Goal: Task Accomplishment & Management: Complete application form

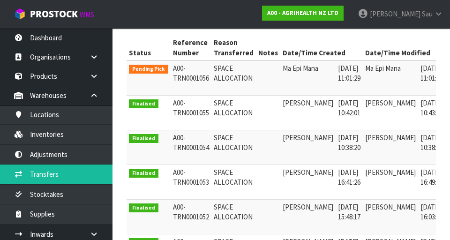
scroll to position [191, 0]
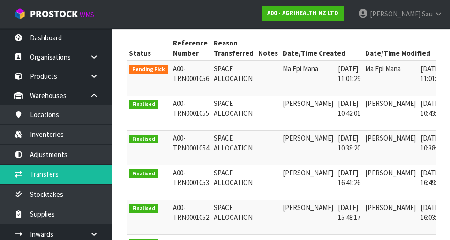
click at [449, 64] on link at bounding box center [457, 71] width 17 height 15
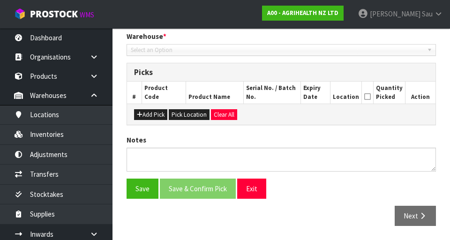
click at [430, 67] on div "Picks" at bounding box center [281, 72] width 308 height 19
type input "[DATE]"
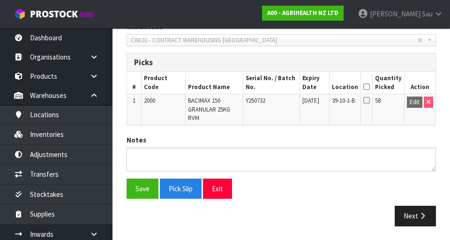
click at [370, 87] on icon at bounding box center [366, 87] width 7 height 0
click at [413, 217] on button "Next" at bounding box center [415, 216] width 41 height 20
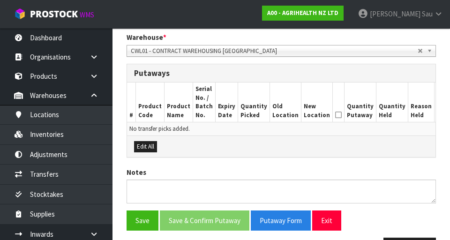
scroll to position [197, 0]
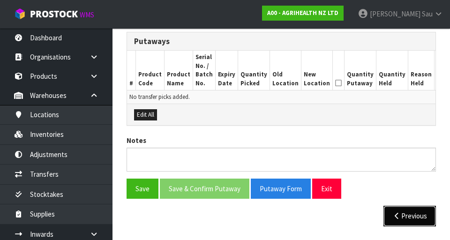
click at [410, 216] on button "Previous" at bounding box center [409, 216] width 52 height 20
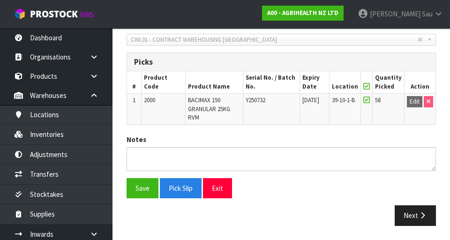
scroll to position [207, 0]
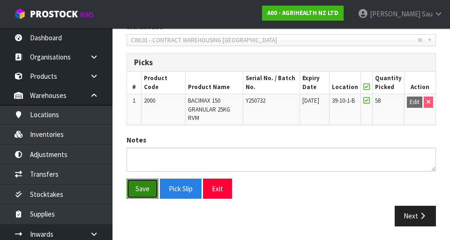
click at [145, 185] on button "Save" at bounding box center [143, 189] width 32 height 20
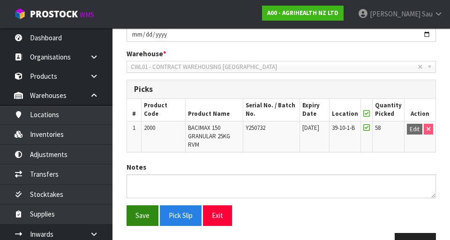
scroll to position [241, 0]
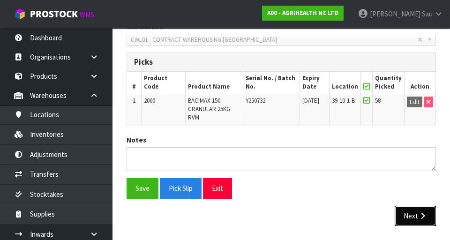
click at [412, 224] on button "Next" at bounding box center [415, 216] width 41 height 20
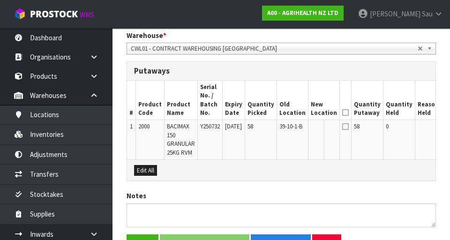
scroll to position [0, 29]
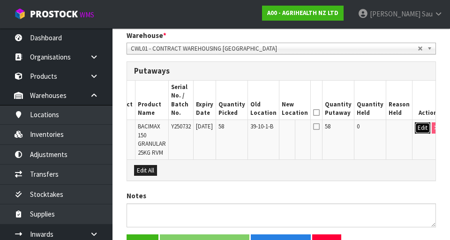
click at [415, 128] on button "Edit" at bounding box center [422, 127] width 15 height 11
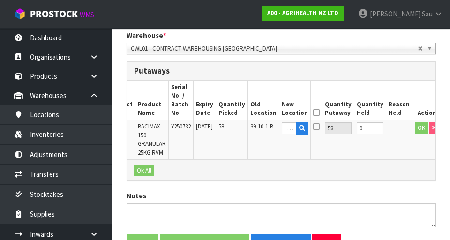
scroll to position [0, 27]
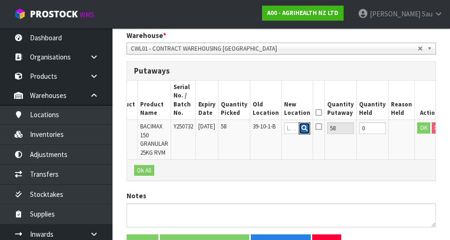
click at [305, 131] on icon "button" at bounding box center [304, 128] width 6 height 6
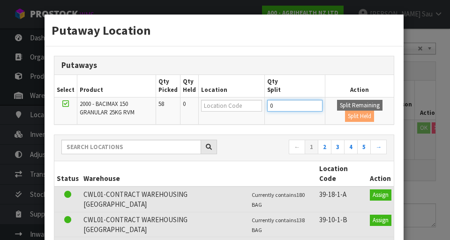
click at [282, 102] on input "0" at bounding box center [295, 106] width 56 height 12
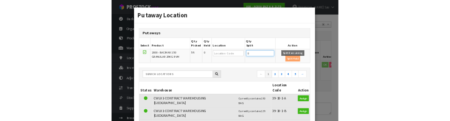
scroll to position [228, 0]
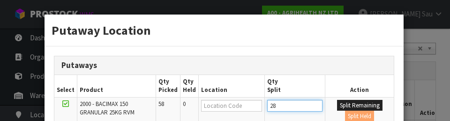
type input "28"
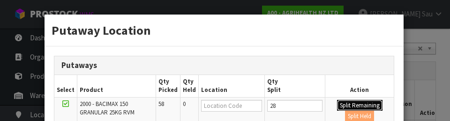
click at [373, 104] on button "Split Remaining" at bounding box center [359, 105] width 45 height 11
type input "28"
type input "0"
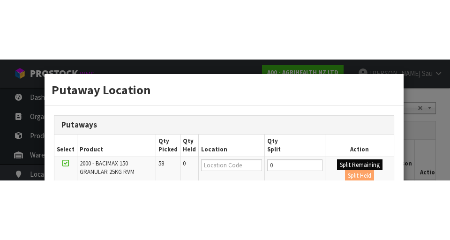
scroll to position [232, 0]
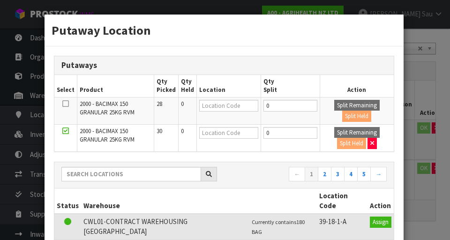
click at [432, 77] on div "Putaway Location Putaways Select Product Qty Picked Qty Held Location Qty Split…" at bounding box center [225, 120] width 450 height 240
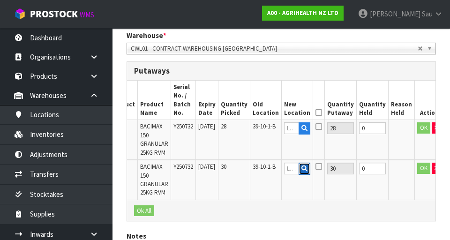
click at [306, 173] on button "button" at bounding box center [305, 169] width 12 height 12
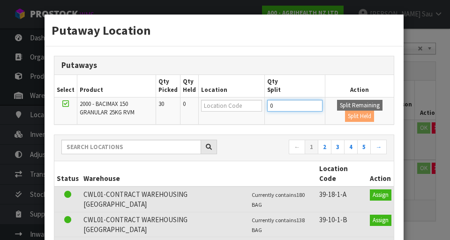
click at [279, 106] on input "0" at bounding box center [295, 106] width 56 height 12
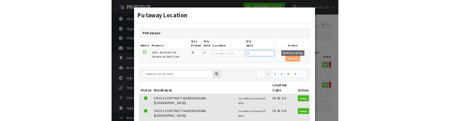
scroll to position [228, 0]
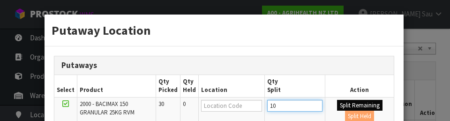
type input "10"
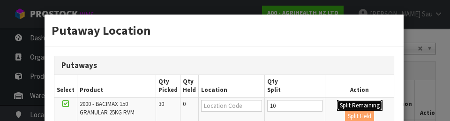
click at [368, 105] on button "Split Remaining" at bounding box center [359, 105] width 45 height 11
type input "10"
type input "0"
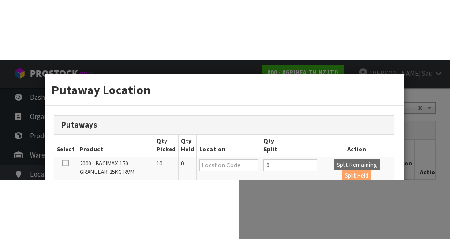
scroll to position [232, 0]
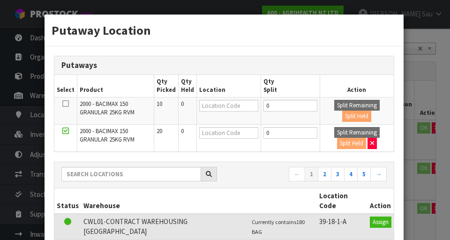
click at [441, 162] on div "Putaway Location Putaways Select Product Qty Picked Qty Held Location Qty Split…" at bounding box center [225, 120] width 450 height 240
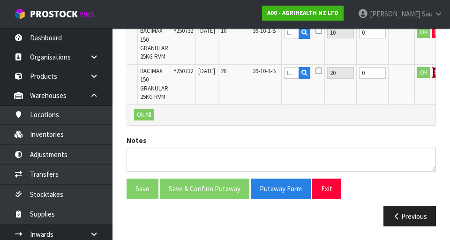
click at [432, 77] on button "button" at bounding box center [436, 72] width 9 height 11
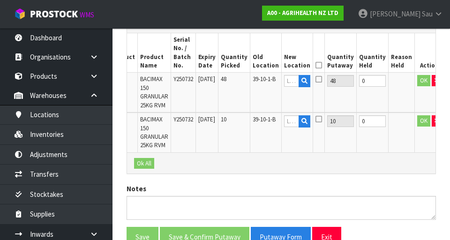
scroll to position [279, 0]
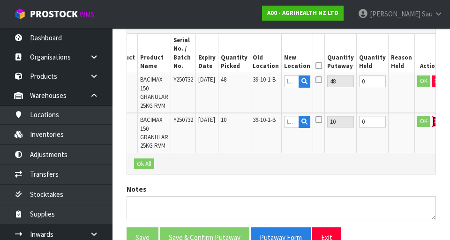
click at [434, 122] on icon "button" at bounding box center [436, 121] width 4 height 6
type input "58"
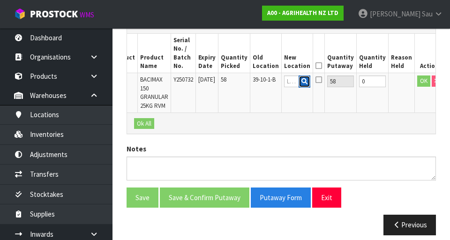
click at [306, 82] on icon "button" at bounding box center [304, 81] width 6 height 6
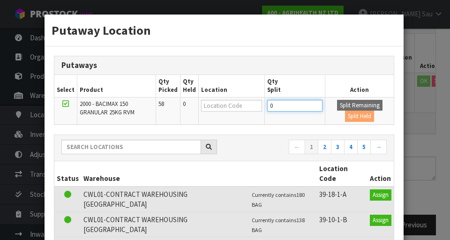
click at [283, 105] on input "0" at bounding box center [295, 106] width 56 height 12
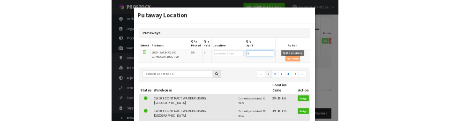
scroll to position [275, 0]
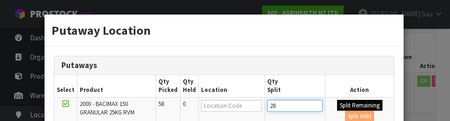
type input "28"
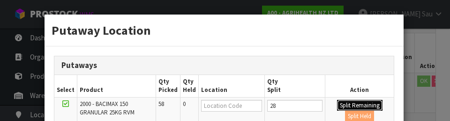
click at [369, 106] on button "Split Remaining" at bounding box center [359, 105] width 45 height 11
type input "28"
type input "0"
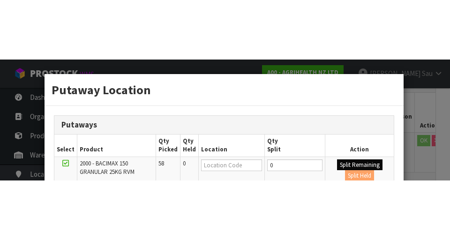
scroll to position [279, 0]
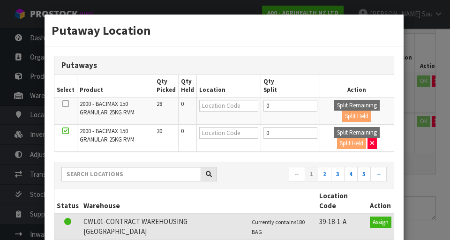
click at [419, 171] on div "Putaway Location Putaways Select Product Qty Picked Qty Held Location Qty Split…" at bounding box center [225, 120] width 450 height 240
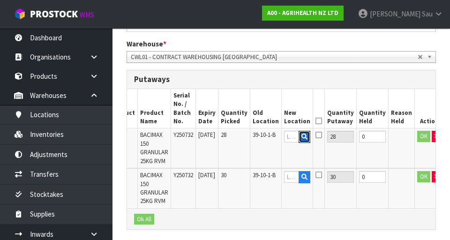
scroll to position [224, 0]
click at [291, 137] on input "text" at bounding box center [291, 137] width 15 height 12
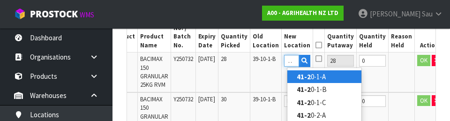
scroll to position [0, 7]
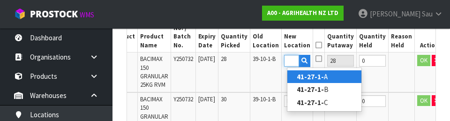
type input "41-27-1-B"
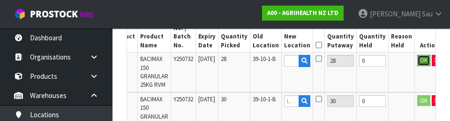
click at [417, 56] on button "OK" at bounding box center [423, 60] width 13 height 11
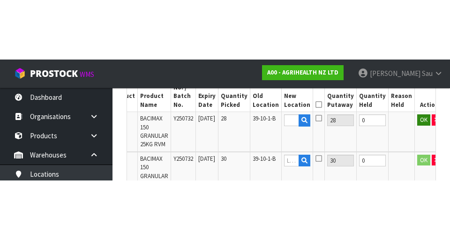
scroll to position [300, 0]
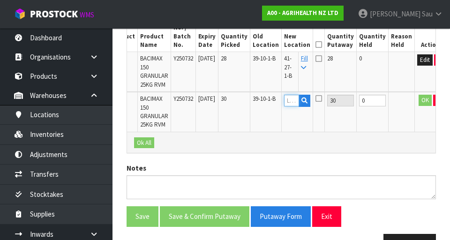
click at [296, 104] on input "text" at bounding box center [291, 101] width 15 height 12
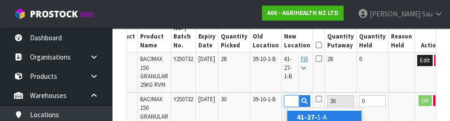
scroll to position [0, 13]
type input "41-27-1-A"
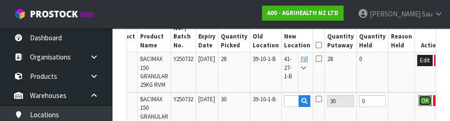
click at [418, 104] on button "OK" at bounding box center [424, 100] width 13 height 11
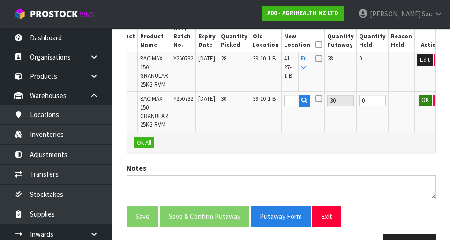
scroll to position [0, 0]
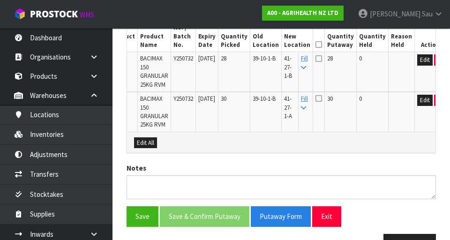
click at [318, 45] on icon at bounding box center [318, 45] width 7 height 0
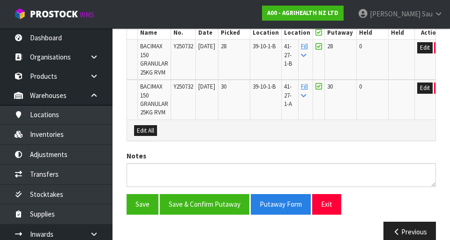
scroll to position [328, 0]
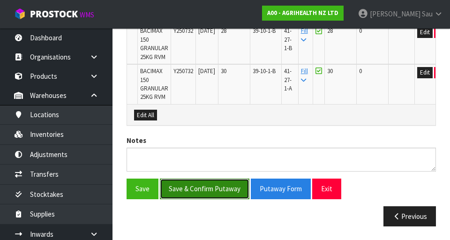
click at [230, 191] on button "Save & Confirm Putaway" at bounding box center [205, 189] width 90 height 20
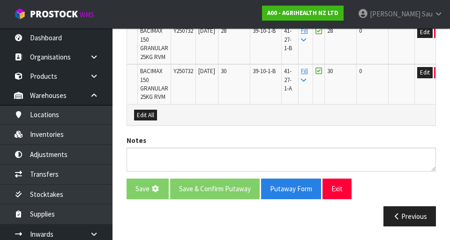
scroll to position [0, 0]
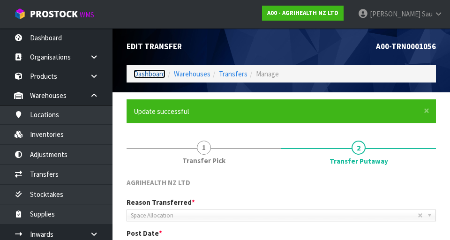
click at [150, 77] on link "Dashboard" at bounding box center [150, 73] width 32 height 9
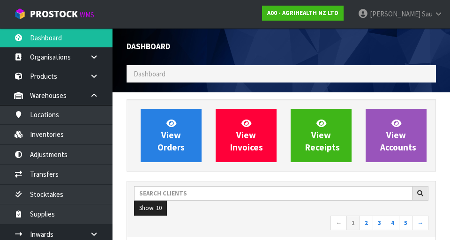
scroll to position [744, 323]
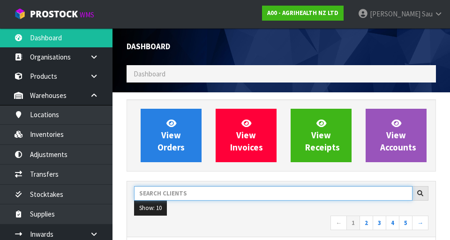
click at [178, 195] on input "text" at bounding box center [273, 193] width 278 height 15
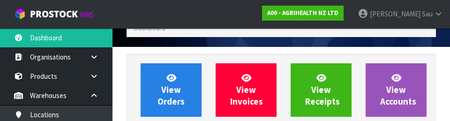
scroll to position [128, 0]
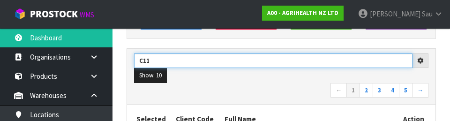
type input "C11"
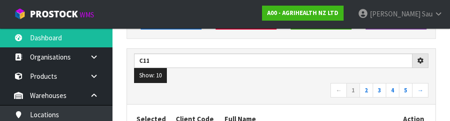
click at [208, 102] on div "C11 Show: 10 5 10 25 50 ← 1 2 3 4 5 →" at bounding box center [281, 77] width 308 height 56
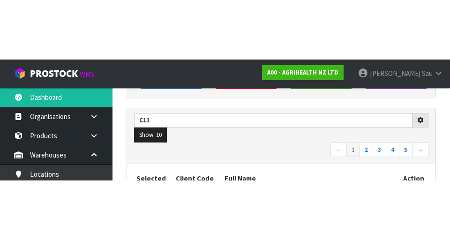
scroll to position [133, 0]
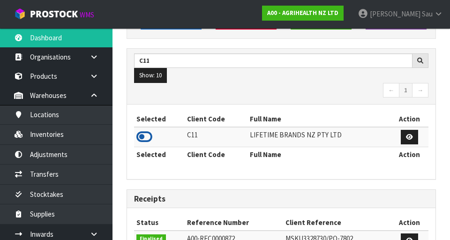
click at [150, 133] on icon at bounding box center [144, 137] width 16 height 14
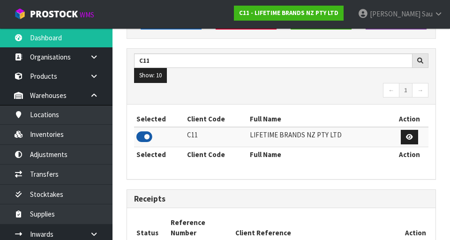
scroll to position [763, 323]
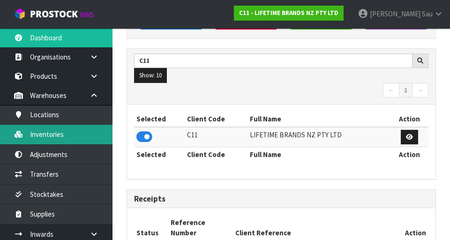
click at [69, 138] on link "Inventories" at bounding box center [56, 134] width 112 height 19
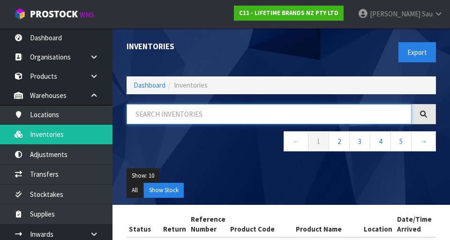
click at [213, 116] on input "text" at bounding box center [269, 114] width 285 height 20
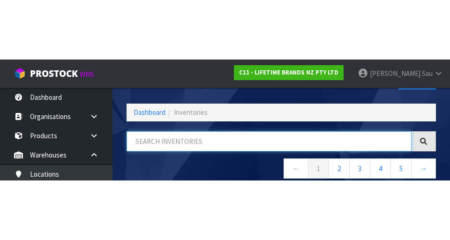
scroll to position [53, 0]
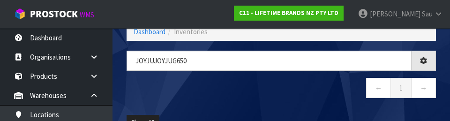
click at [294, 101] on div "JOYJUJOYJUG650 ← 1 →" at bounding box center [281, 79] width 323 height 57
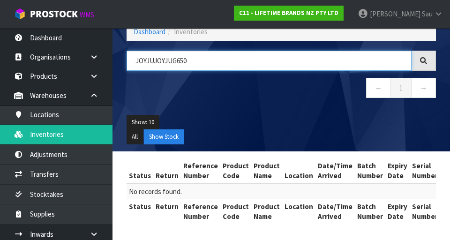
click at [264, 63] on input "JOYJUJOYJUG650" at bounding box center [269, 61] width 285 height 20
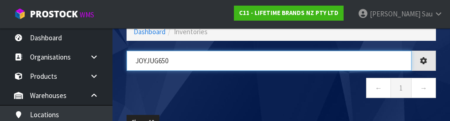
type input "JOYJUG650"
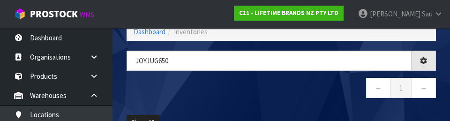
click at [311, 96] on nav "← 1 →" at bounding box center [281, 89] width 309 height 23
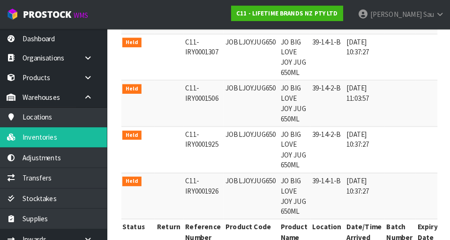
scroll to position [0, 0]
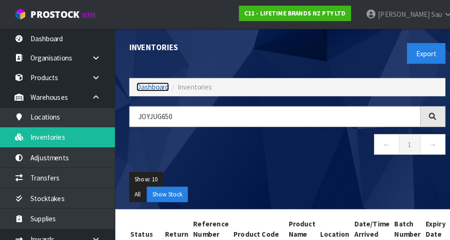
click at [148, 86] on link "Dashboard" at bounding box center [150, 85] width 32 height 9
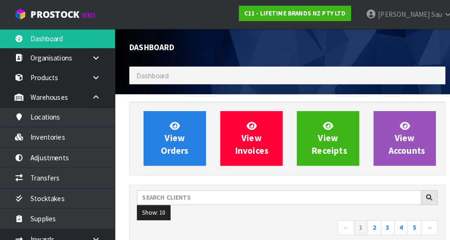
scroll to position [763, 323]
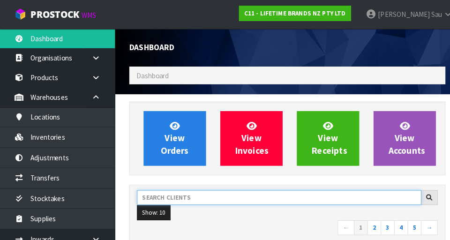
click at [214, 191] on input "text" at bounding box center [273, 193] width 278 height 15
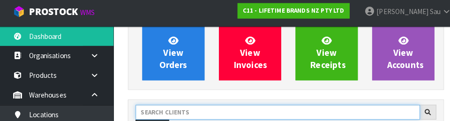
scroll to position [127, 0]
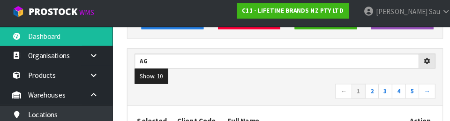
click at [242, 94] on nav "← 1 2 3 4 5 →" at bounding box center [281, 92] width 294 height 16
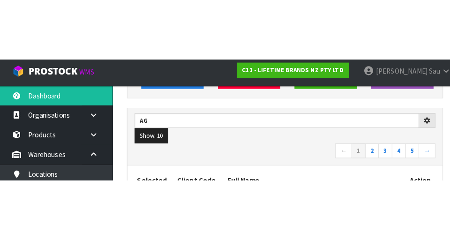
scroll to position [131, 0]
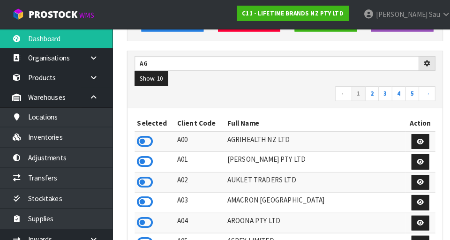
type input "AG"
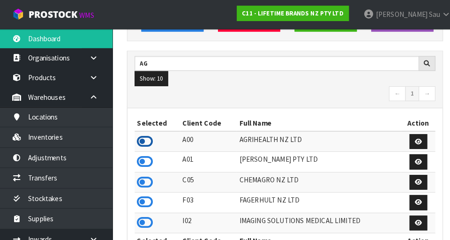
click at [149, 142] on icon at bounding box center [144, 138] width 16 height 14
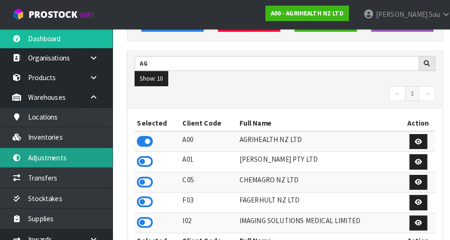
click at [75, 146] on link "Adjustments" at bounding box center [56, 154] width 112 height 19
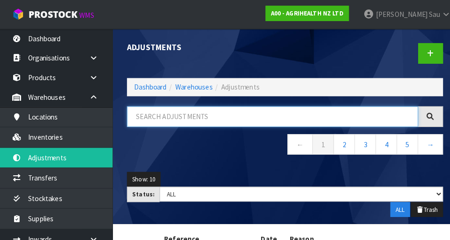
click at [194, 116] on input "text" at bounding box center [269, 114] width 285 height 20
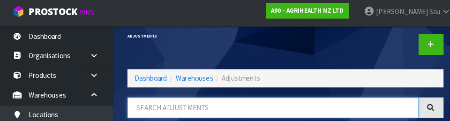
scroll to position [52, 0]
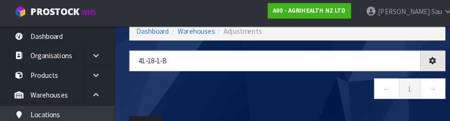
click at [278, 97] on nav "← 1 →" at bounding box center [281, 90] width 309 height 23
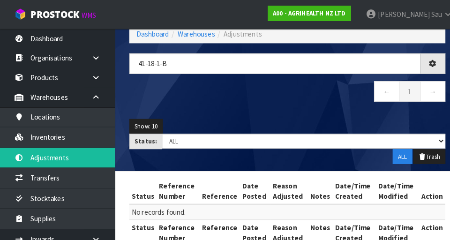
type input "41-18-1-B"
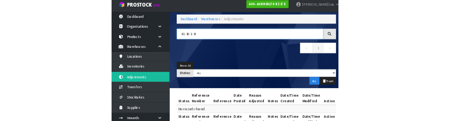
scroll to position [46, 0]
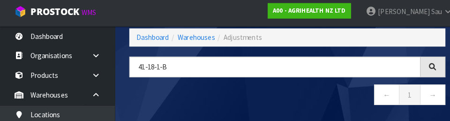
click at [202, 96] on nav "← 1 →" at bounding box center [281, 96] width 309 height 23
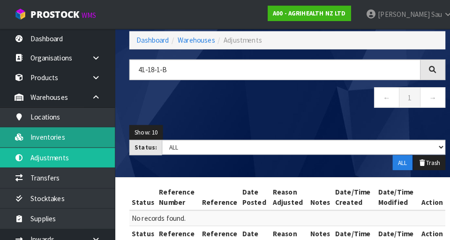
click at [66, 137] on link "Inventories" at bounding box center [56, 134] width 112 height 19
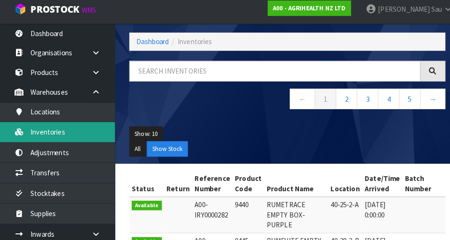
scroll to position [41, 0]
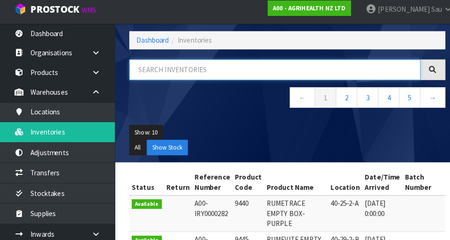
paste input "41-18-1-B"
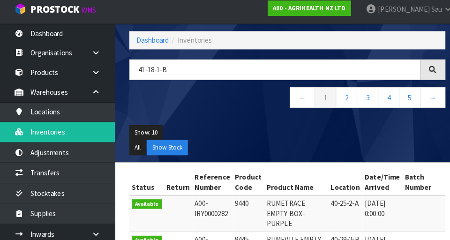
click at [234, 130] on ul "Show: 10 5 10 25 50" at bounding box center [281, 134] width 309 height 15
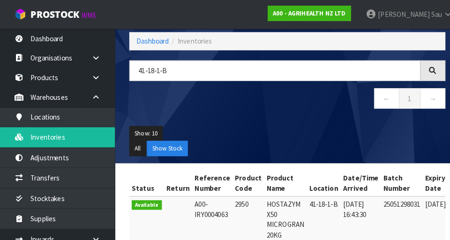
scroll to position [40, 0]
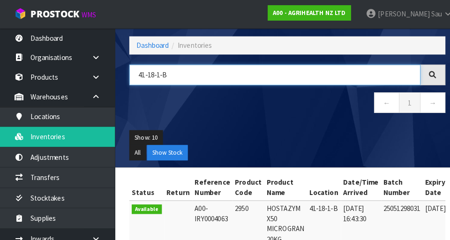
click at [223, 76] on input "41-18-1-B" at bounding box center [269, 74] width 285 height 20
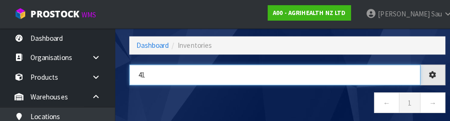
type input "4"
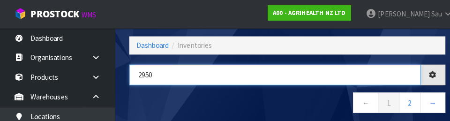
type input "2950"
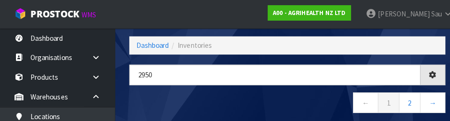
click at [253, 97] on nav "← 1 2 →" at bounding box center [281, 102] width 309 height 23
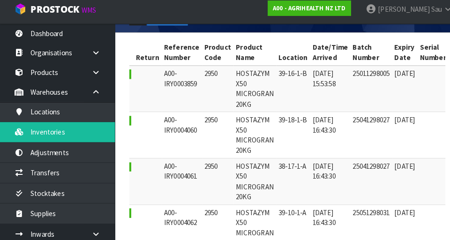
scroll to position [168, 0]
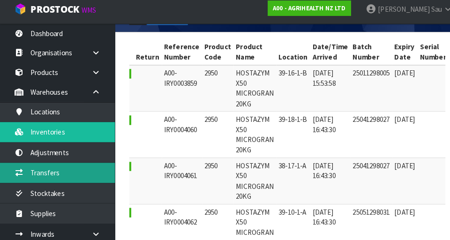
click at [49, 176] on link "Transfers" at bounding box center [56, 173] width 112 height 19
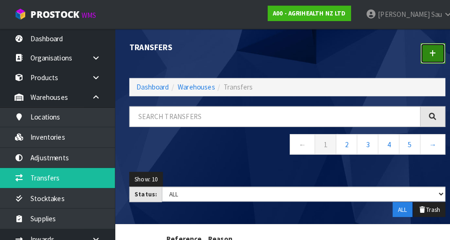
click at [428, 52] on link at bounding box center [423, 52] width 24 height 20
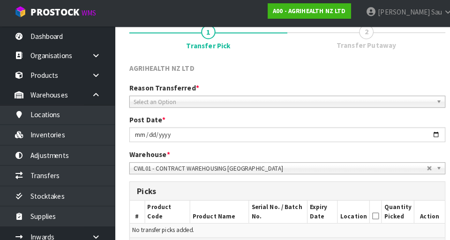
click at [245, 105] on span "Select an Option" at bounding box center [277, 102] width 292 height 11
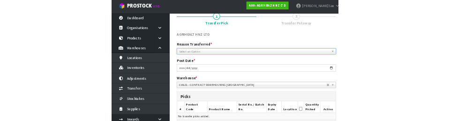
scroll to position [75, 0]
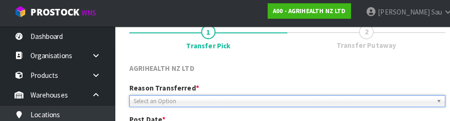
click at [234, 97] on span "Select an Option" at bounding box center [277, 101] width 292 height 11
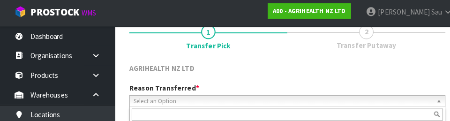
type input "S"
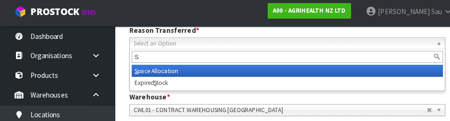
scroll to position [132, 0]
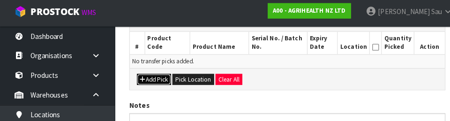
click at [151, 84] on button "Add Pick" at bounding box center [150, 80] width 33 height 11
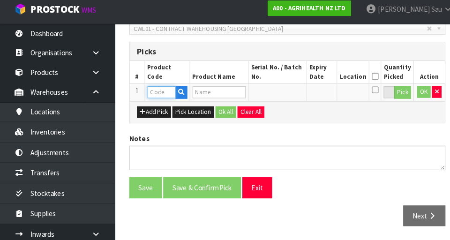
click at [157, 98] on input "text" at bounding box center [158, 96] width 28 height 12
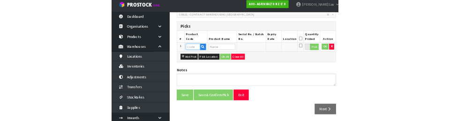
scroll to position [217, 0]
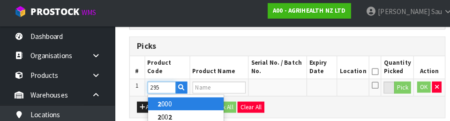
type input "2950"
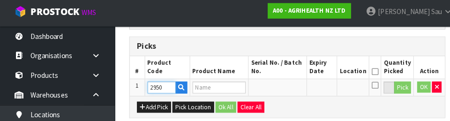
type input "HOSTAZYM X50 MICROGRAN 20KG"
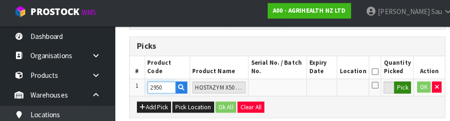
type input "2950"
click at [391, 87] on button "Pick" at bounding box center [394, 88] width 16 height 12
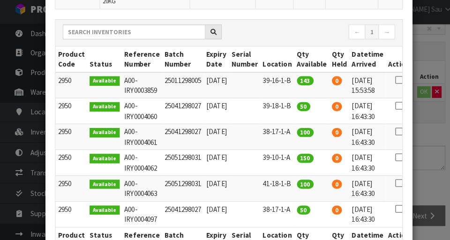
scroll to position [0, 17]
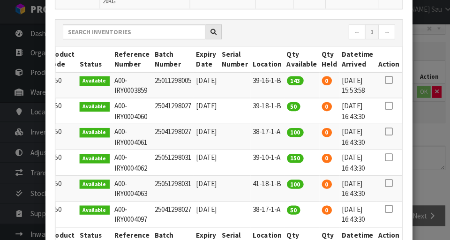
click at [384, 184] on icon at bounding box center [380, 184] width 7 height 0
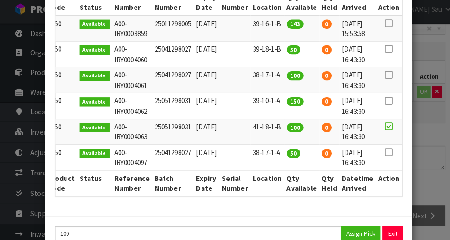
scroll to position [164, 0]
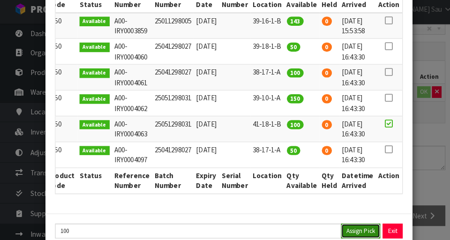
click at [347, 224] on button "Assign Pick" at bounding box center [353, 231] width 38 height 15
type input "100"
click at [426, 196] on div "Pick Line Picks Product Code Product Name Serial No. / Batch No. Expiry Date Lo…" at bounding box center [225, 120] width 450 height 240
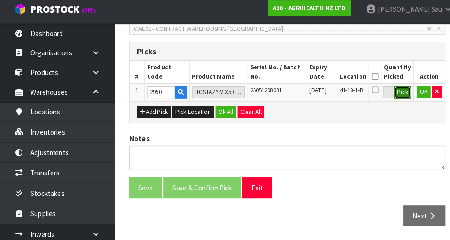
click at [392, 98] on button "Pick" at bounding box center [394, 96] width 16 height 12
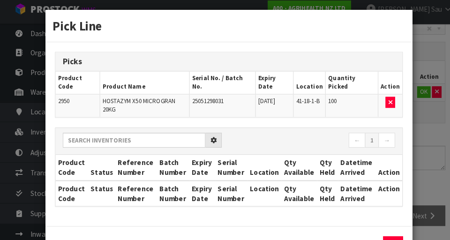
click at [425, 163] on div "Pick Line Picks Product Code Product Name Serial No. / Batch No. Expiry Date Lo…" at bounding box center [225, 120] width 450 height 240
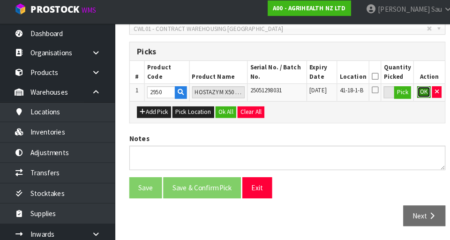
click at [412, 98] on button "OK" at bounding box center [414, 95] width 13 height 11
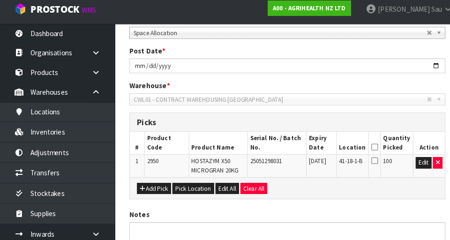
scroll to position [219, 0]
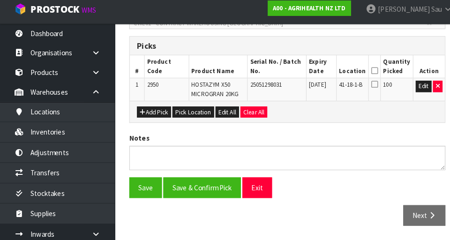
click at [370, 75] on icon at bounding box center [366, 74] width 7 height 0
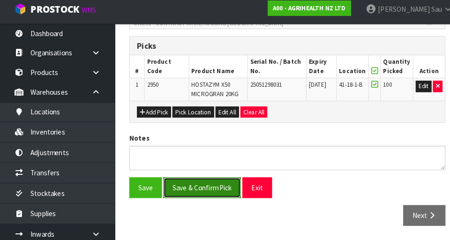
click at [216, 188] on button "Save & Confirm Pick" at bounding box center [198, 189] width 76 height 20
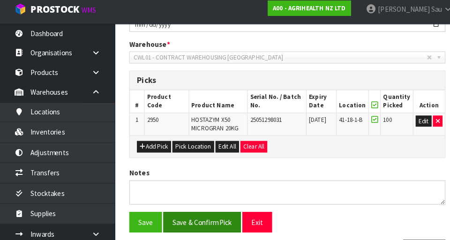
scroll to position [0, 0]
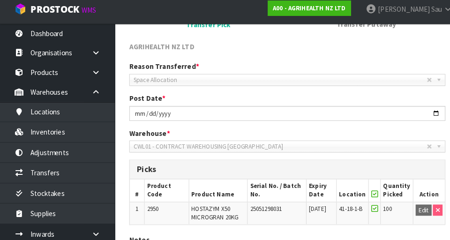
scroll to position [232, 0]
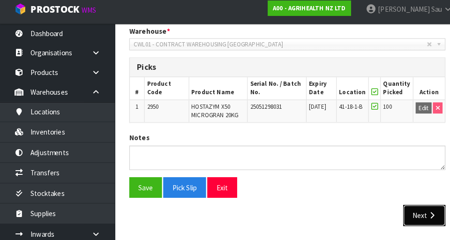
click at [403, 217] on button "Next" at bounding box center [415, 216] width 41 height 20
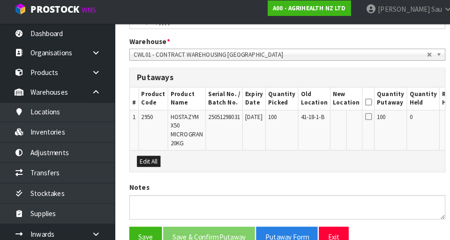
scroll to position [270, 0]
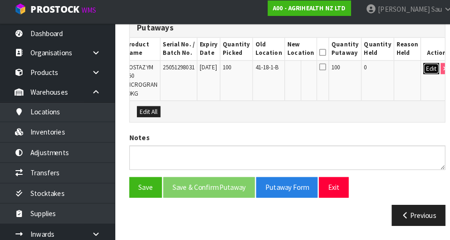
click at [414, 77] on button "Edit" at bounding box center [421, 72] width 15 height 11
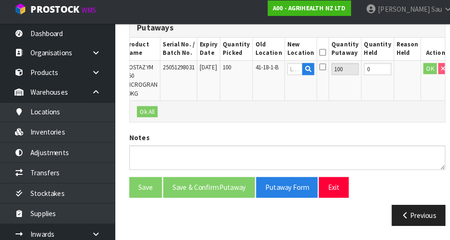
scroll to position [0, 42]
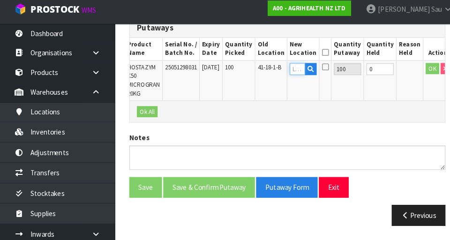
click at [290, 75] on input "text" at bounding box center [291, 73] width 15 height 12
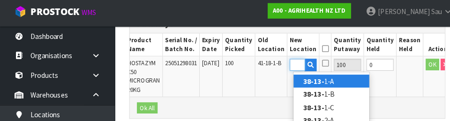
scroll to position [0, 15]
type input "38-13-1-A"
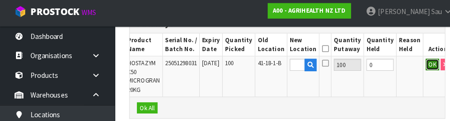
click at [417, 66] on button "OK" at bounding box center [423, 65] width 13 height 11
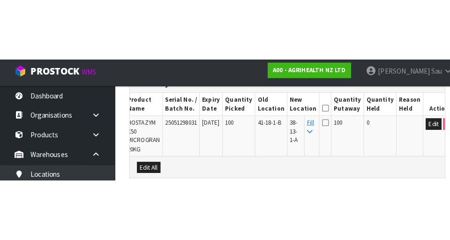
scroll to position [270, 0]
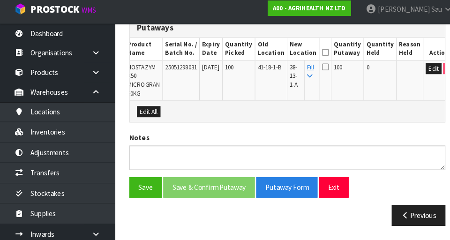
click at [318, 57] on icon at bounding box center [318, 57] width 7 height 0
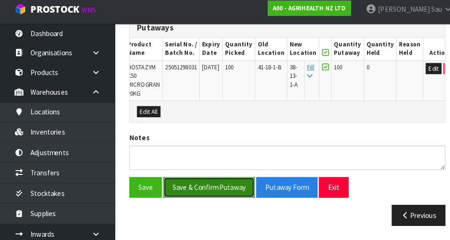
click at [217, 185] on button "Save & Confirm Putaway" at bounding box center [205, 189] width 90 height 20
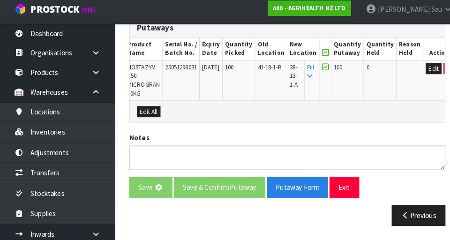
scroll to position [0, 0]
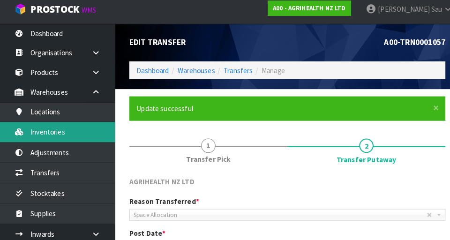
click at [56, 135] on link "Inventories" at bounding box center [56, 134] width 112 height 19
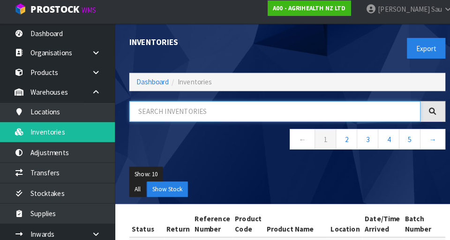
click at [202, 116] on input "text" at bounding box center [269, 114] width 285 height 20
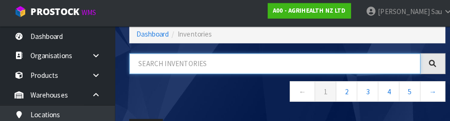
scroll to position [52, 0]
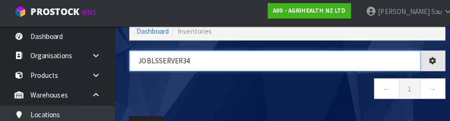
type input "JOBLSSERVER34"
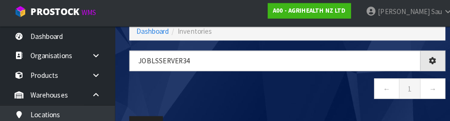
click at [210, 95] on nav "← 1 →" at bounding box center [281, 90] width 309 height 23
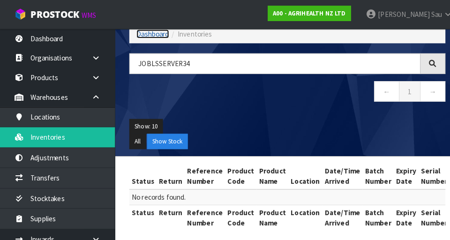
click at [154, 37] on link "Dashboard" at bounding box center [150, 33] width 32 height 9
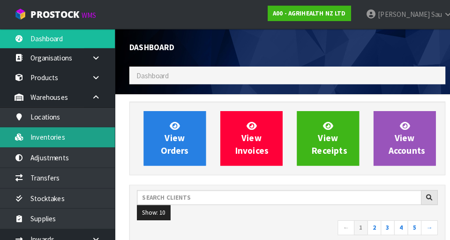
click at [70, 140] on link "Inventories" at bounding box center [56, 134] width 112 height 19
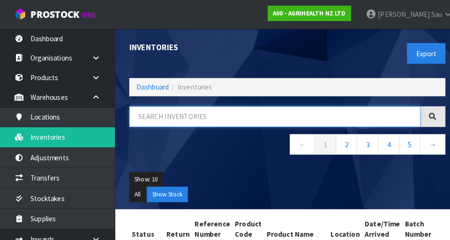
click at [178, 118] on input "text" at bounding box center [269, 114] width 285 height 20
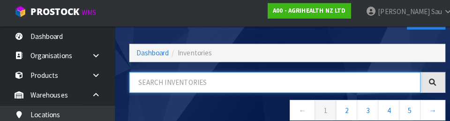
scroll to position [52, 0]
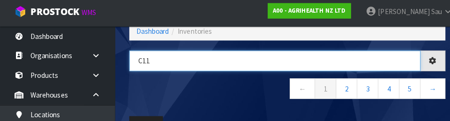
type input "C11"
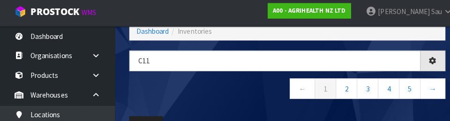
click at [191, 93] on nav "← 1 2 3 4 5 →" at bounding box center [281, 90] width 309 height 23
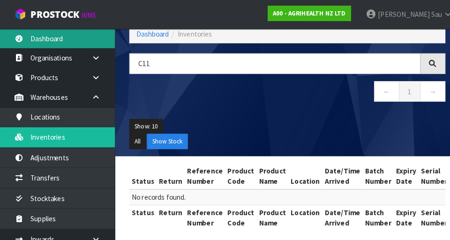
click at [56, 42] on link "Dashboard" at bounding box center [56, 37] width 112 height 19
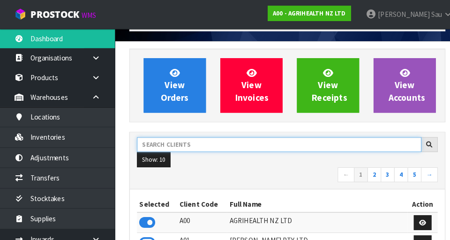
click at [167, 143] on input "text" at bounding box center [273, 141] width 278 height 15
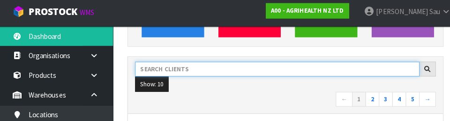
scroll to position [127, 0]
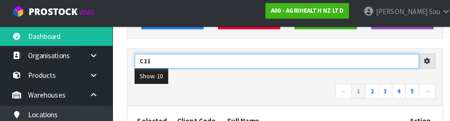
type input "C11"
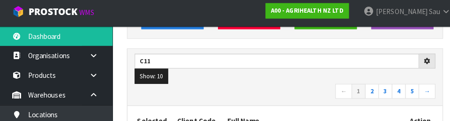
click at [225, 96] on nav "← 1 2 3 4 5 →" at bounding box center [281, 92] width 294 height 16
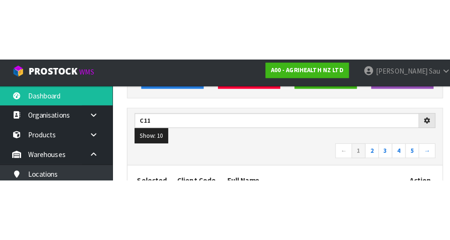
scroll to position [131, 0]
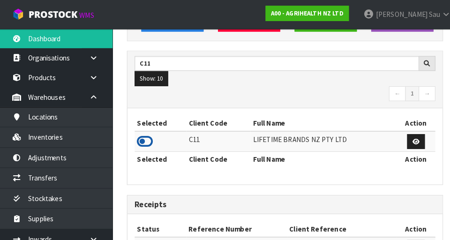
click at [139, 141] on icon at bounding box center [144, 138] width 16 height 14
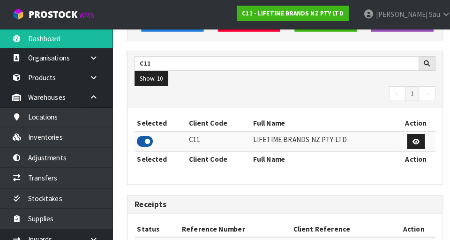
scroll to position [468015, 468310]
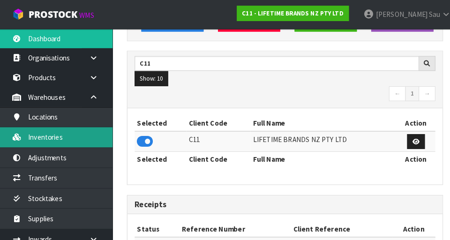
click at [73, 139] on link "Inventories" at bounding box center [56, 134] width 112 height 19
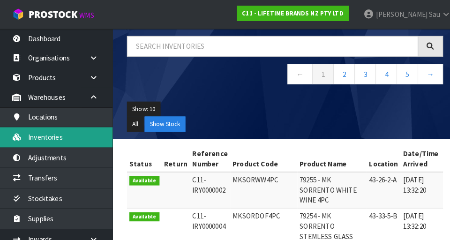
scroll to position [54, 0]
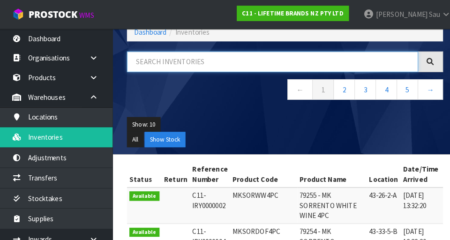
click at [206, 68] on input "text" at bounding box center [269, 60] width 285 height 20
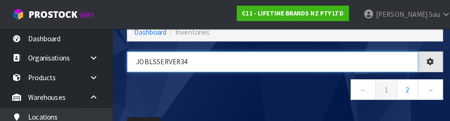
type input "JOBLSSERVER34"
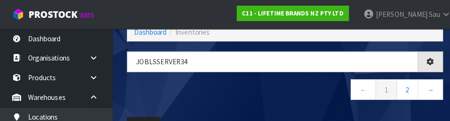
click at [224, 92] on nav "← 1 2 →" at bounding box center [281, 88] width 309 height 23
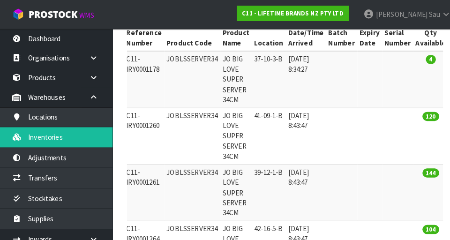
scroll to position [0, 0]
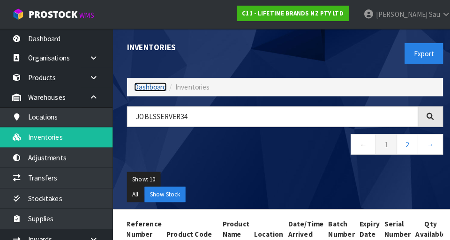
click at [143, 89] on link "Dashboard" at bounding box center [150, 85] width 32 height 9
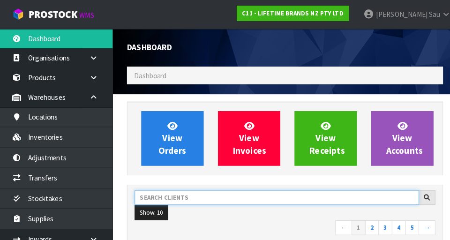
click at [194, 194] on input "text" at bounding box center [273, 193] width 278 height 15
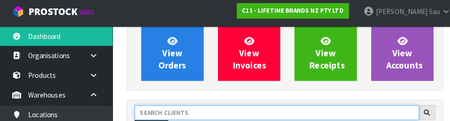
scroll to position [127, 0]
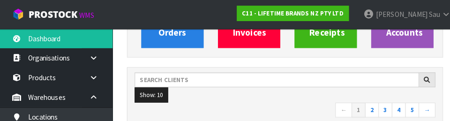
click at [236, 103] on nav "← 1 2 3 4 5 →" at bounding box center [281, 108] width 294 height 16
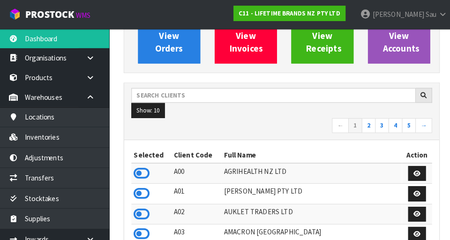
scroll to position [0, 0]
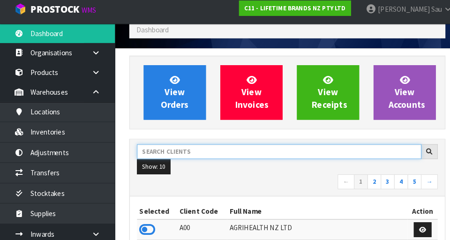
click at [172, 155] on input "text" at bounding box center [273, 153] width 278 height 15
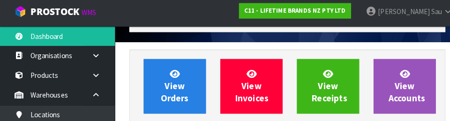
scroll to position [127, 0]
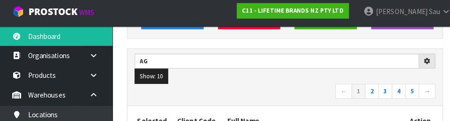
click at [262, 86] on nav "← 1 2 3 4 5 →" at bounding box center [281, 92] width 294 height 16
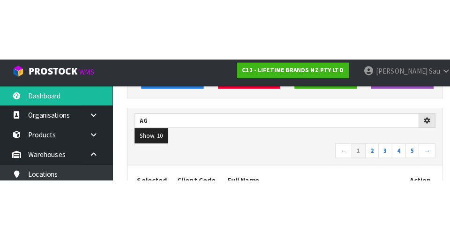
scroll to position [131, 0]
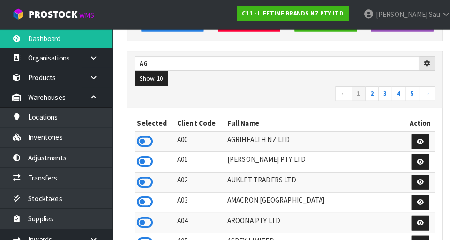
type input "AG"
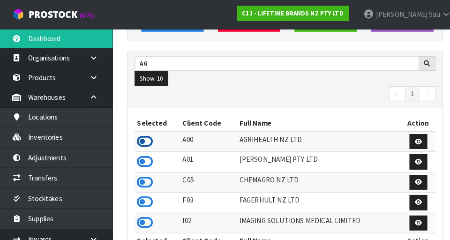
click at [149, 142] on icon at bounding box center [144, 138] width 16 height 14
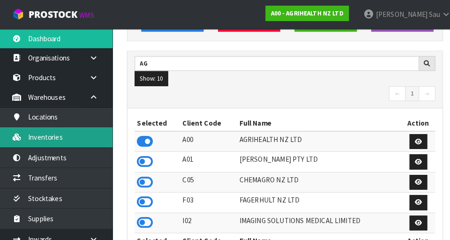
click at [65, 141] on link "Inventories" at bounding box center [56, 134] width 112 height 19
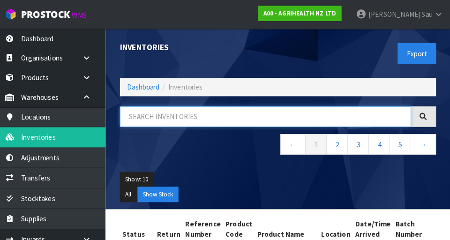
click at [184, 116] on input "text" at bounding box center [269, 114] width 285 height 20
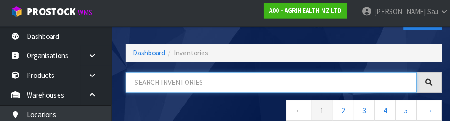
scroll to position [52, 0]
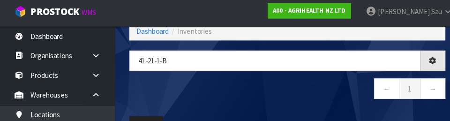
click at [258, 95] on nav "← 1 →" at bounding box center [281, 90] width 309 height 23
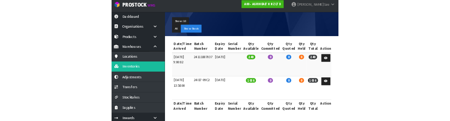
scroll to position [0, 0]
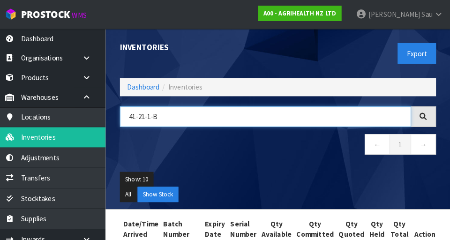
click at [205, 111] on input "41-21-1-B" at bounding box center [269, 114] width 285 height 20
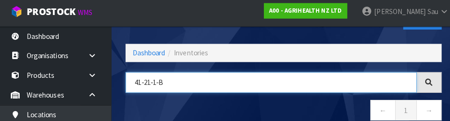
scroll to position [52, 0]
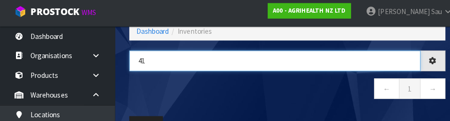
type input "4"
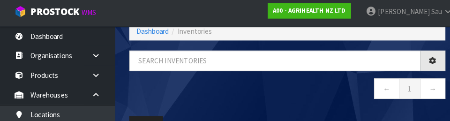
click at [149, 44] on div "Inventories Export Dashboard Inventories ← 1 → Show: 10 5 10 25 50 All Show Sto…" at bounding box center [281, 64] width 323 height 177
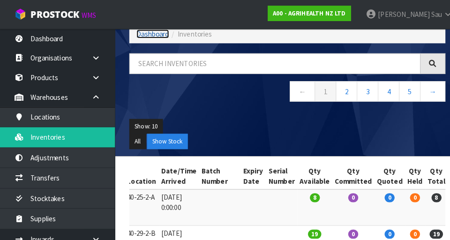
click at [157, 30] on link "Dashboard" at bounding box center [150, 33] width 32 height 9
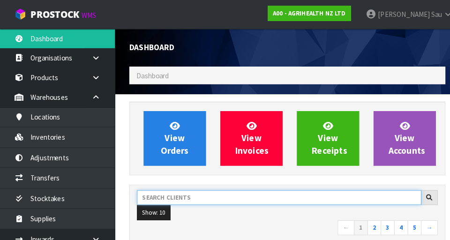
click at [196, 190] on input "text" at bounding box center [273, 193] width 278 height 15
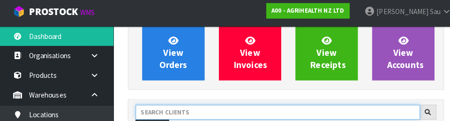
scroll to position [127, 0]
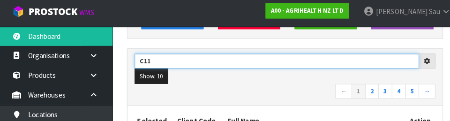
type input "C11"
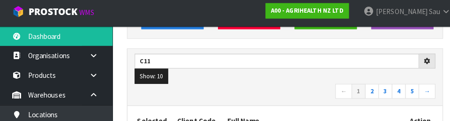
click at [216, 92] on nav "← 1 2 3 4 5 →" at bounding box center [281, 92] width 294 height 16
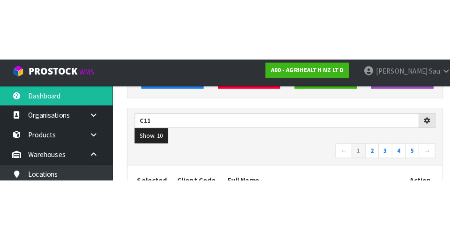
scroll to position [131, 0]
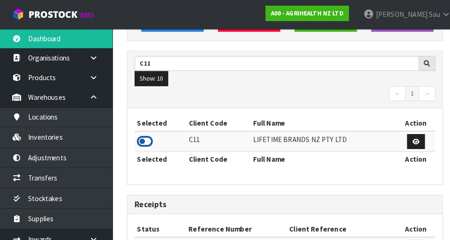
click at [147, 142] on icon at bounding box center [144, 138] width 16 height 14
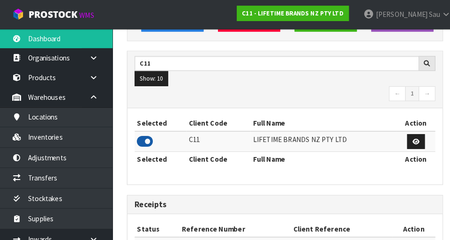
scroll to position [618, 323]
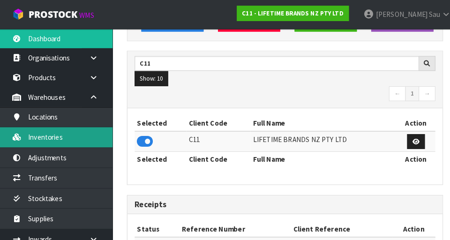
click at [70, 136] on link "Inventories" at bounding box center [56, 134] width 112 height 19
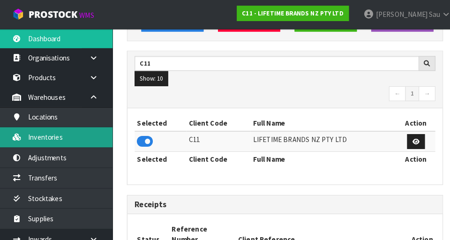
scroll to position [763, 323]
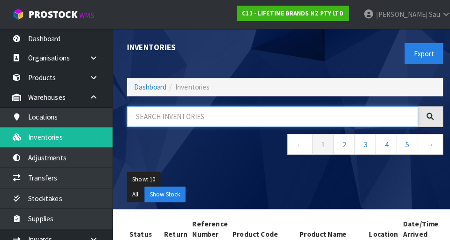
click at [205, 112] on input "text" at bounding box center [269, 114] width 285 height 20
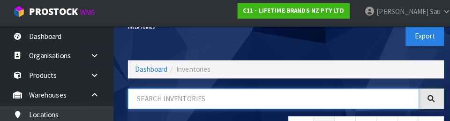
scroll to position [52, 0]
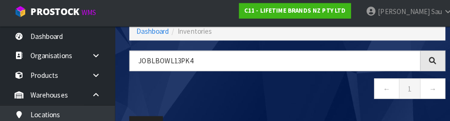
click at [222, 100] on nav "← 1 →" at bounding box center [281, 90] width 309 height 23
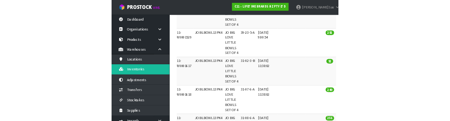
scroll to position [0, 0]
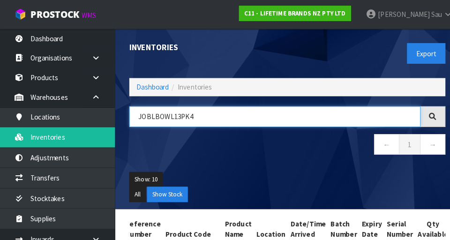
click at [207, 115] on input "JOBLBOWL13PK4" at bounding box center [269, 114] width 285 height 20
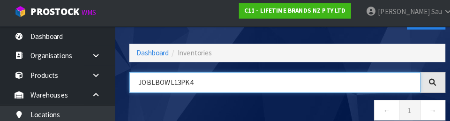
scroll to position [52, 0]
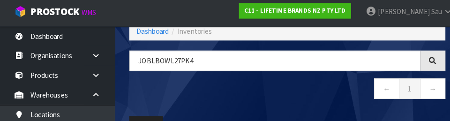
click at [237, 92] on nav "← 1 →" at bounding box center [281, 90] width 309 height 23
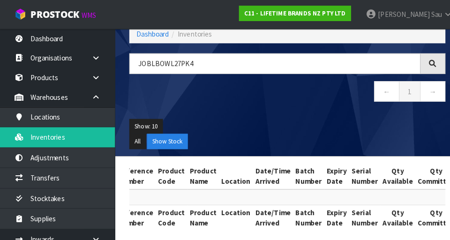
scroll to position [54, 0]
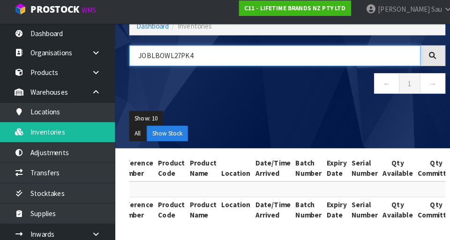
click at [222, 62] on input "JOBLBOWL27PK4" at bounding box center [269, 60] width 285 height 20
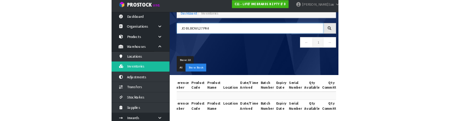
scroll to position [57, 0]
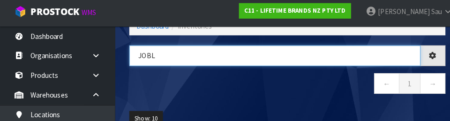
type input "JOB"
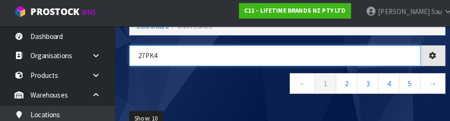
type input "27PK4"
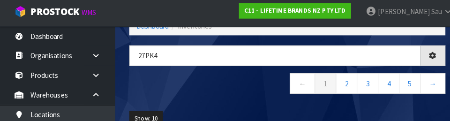
click at [222, 93] on nav "← 1 2 3 4 5 →" at bounding box center [281, 85] width 309 height 23
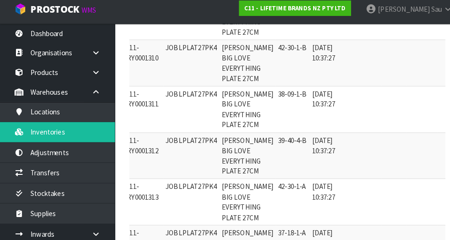
scroll to position [392, 0]
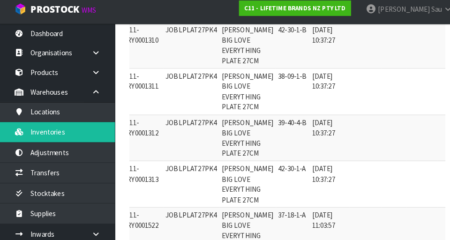
copy td "JOBLPLAT27PK4"
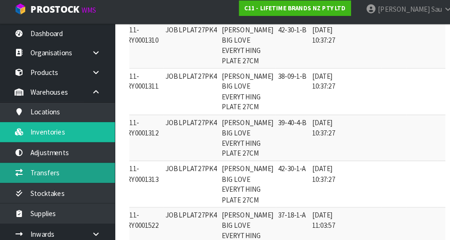
click at [68, 178] on link "Transfers" at bounding box center [56, 173] width 112 height 19
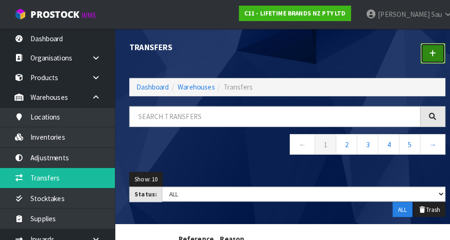
click at [423, 56] on link at bounding box center [423, 52] width 24 height 20
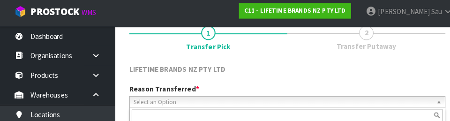
scroll to position [128, 0]
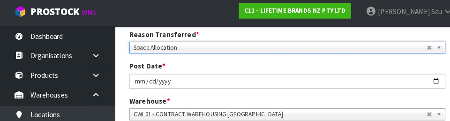
click at [371, 100] on div "Warehouse * 01 - CONTRACT WAREHOUSING MAIN 02 - CONTRACT WAREHOUSING NO 2 CHC -…" at bounding box center [281, 108] width 323 height 24
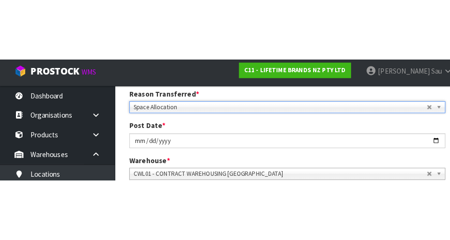
scroll to position [132, 0]
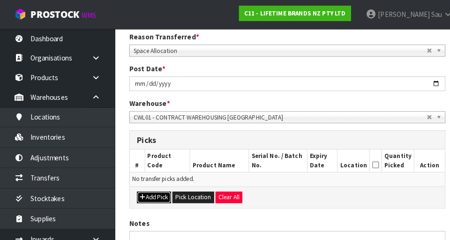
click at [149, 193] on button "Add Pick" at bounding box center [150, 192] width 33 height 11
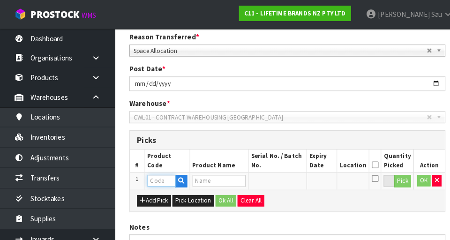
paste input "JOBLPLAT27PK4"
type input "JOBLPLAT27PK4"
type input "JO BIG LOVE EVERYTHING PLATE 27CM"
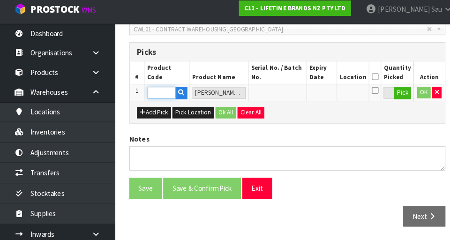
scroll to position [214, 0]
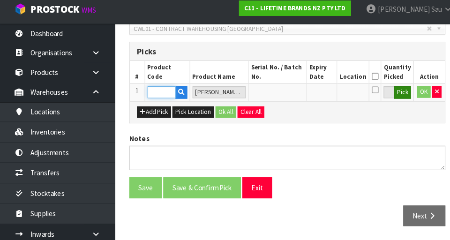
type input "JOBLPLAT27PK4"
click at [392, 99] on button "Pick" at bounding box center [394, 96] width 16 height 12
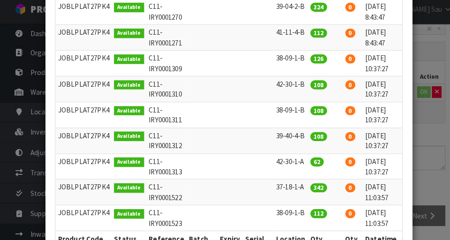
scroll to position [0, 15]
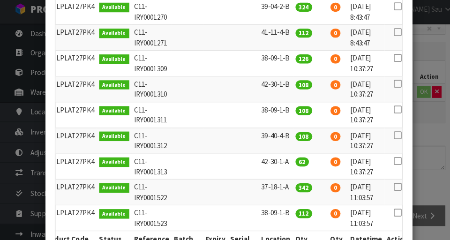
click at [385, 137] on icon at bounding box center [388, 137] width 7 height 0
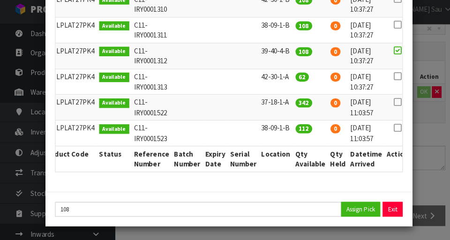
scroll to position [287, 0]
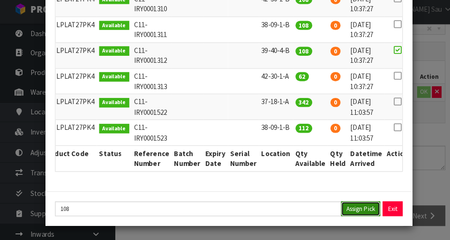
click at [349, 211] on button "Assign Pick" at bounding box center [353, 209] width 38 height 15
type input "108"
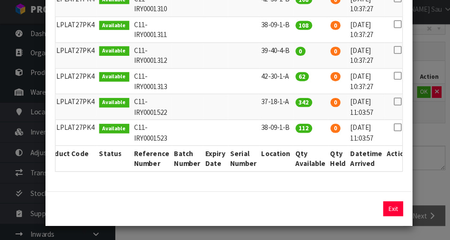
click at [430, 167] on div "Pick Line Picks Product Code Product Name Serial No. / Batch No. Expiry Date Lo…" at bounding box center [225, 120] width 450 height 240
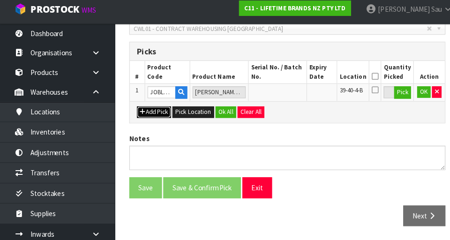
click at [146, 118] on button "Add Pick" at bounding box center [150, 114] width 33 height 11
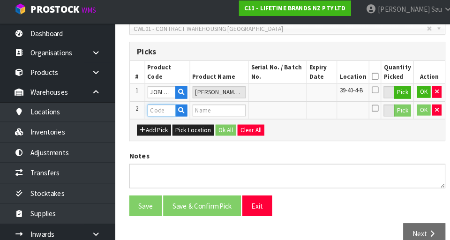
paste input "JOBLPLAT27PK4"
type input "JOBLPLAT27PK4"
type input "JO BIG LOVE EVERYTHING PLATE 27CM"
type input "JOBLPLAT27PK4"
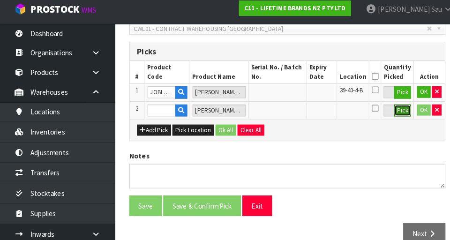
click at [391, 117] on button "Pick" at bounding box center [394, 113] width 16 height 12
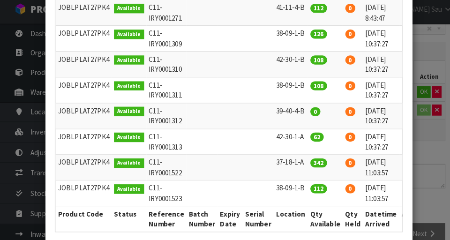
scroll to position [0, 0]
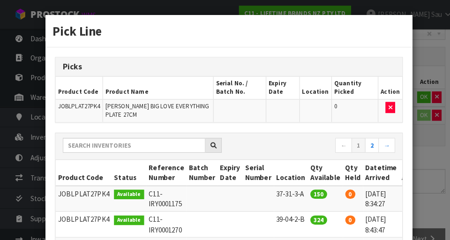
click at [425, 154] on div "Pick Line Picks Product Code Product Name Serial No. / Batch No. Expiry Date Lo…" at bounding box center [225, 120] width 450 height 240
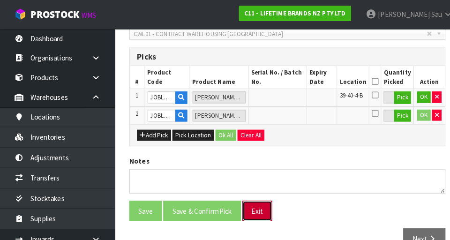
click at [255, 205] on button "Exit" at bounding box center [251, 206] width 29 height 20
click at [257, 202] on button "Exit" at bounding box center [251, 206] width 29 height 20
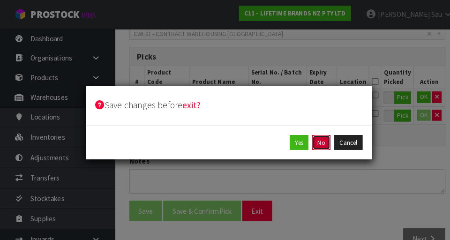
click at [312, 140] on button "No" at bounding box center [315, 139] width 18 height 15
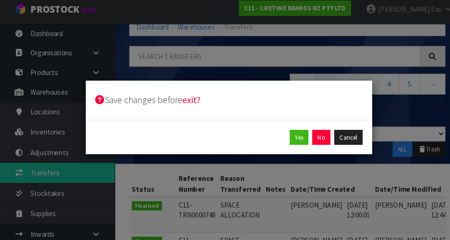
scroll to position [209, 0]
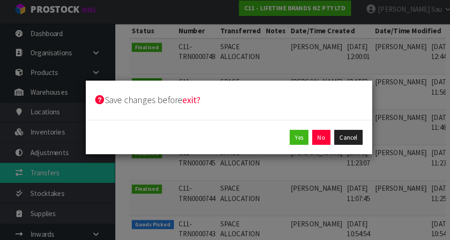
click at [42, 135] on div "Save changes before exit? Yes No Cancel" at bounding box center [225, 120] width 450 height 240
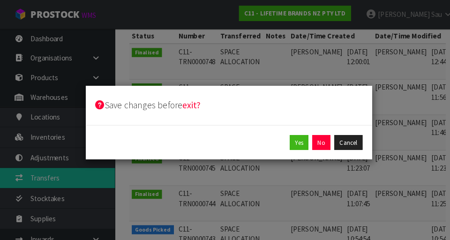
click at [47, 142] on div "Save changes before exit? Yes No Cancel" at bounding box center [225, 120] width 450 height 240
click at [49, 134] on div "Save changes before exit? Yes No Cancel" at bounding box center [225, 120] width 450 height 240
click at [310, 136] on button "No" at bounding box center [315, 139] width 18 height 15
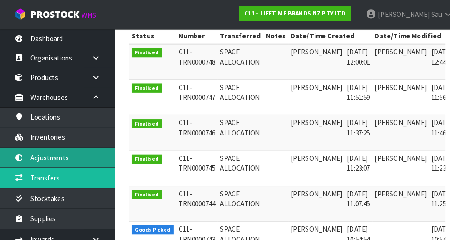
click at [57, 154] on link "Adjustments" at bounding box center [56, 154] width 112 height 19
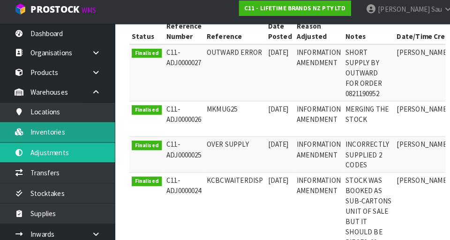
click at [59, 142] on link "Inventories" at bounding box center [56, 134] width 112 height 19
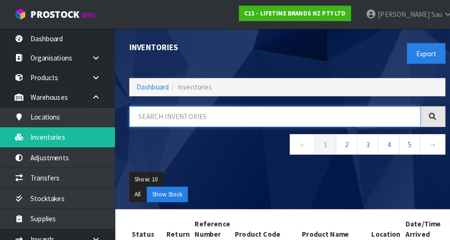
click at [188, 110] on input "text" at bounding box center [269, 114] width 285 height 20
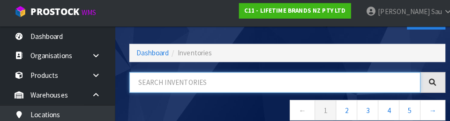
scroll to position [52, 0]
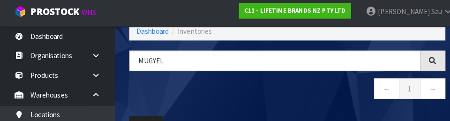
click at [233, 89] on nav "← 1 →" at bounding box center [281, 90] width 309 height 23
type input "MUGYEL"
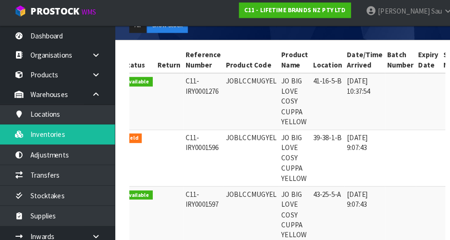
scroll to position [0, 2]
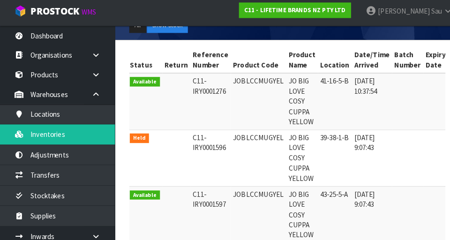
copy td "JOBLCCMUGYEL"
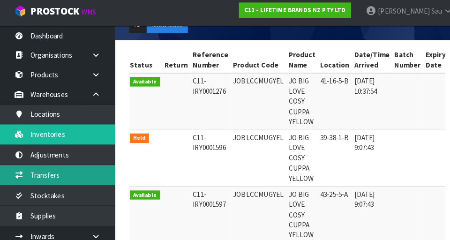
click at [67, 177] on link "Transfers" at bounding box center [56, 173] width 112 height 19
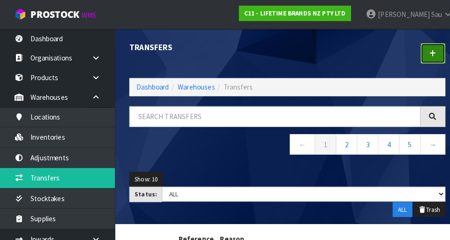
click at [426, 50] on icon at bounding box center [423, 52] width 7 height 7
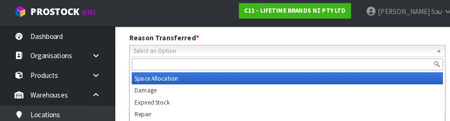
scroll to position [128, 0]
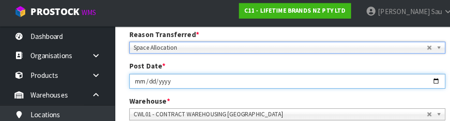
click at [382, 86] on input "2025-09-12" at bounding box center [281, 82] width 309 height 15
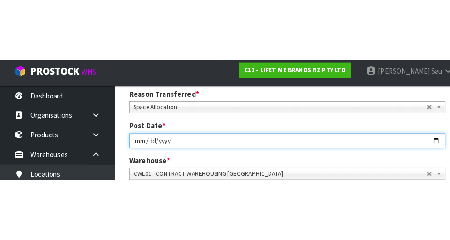
scroll to position [132, 0]
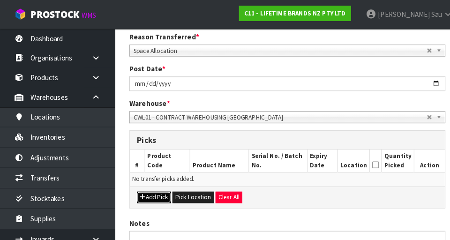
click at [150, 195] on button "Add Pick" at bounding box center [150, 192] width 33 height 11
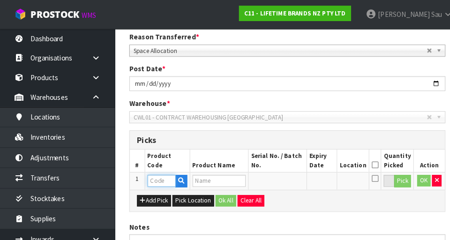
paste input "JOBLCCMUGYEL"
type input "JOBLCCMUGYEL"
type input "JO BIG LOVE COSY CUPPA YELLOW"
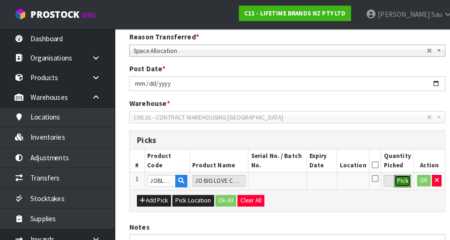
click at [396, 178] on button "Pick" at bounding box center [394, 177] width 16 height 12
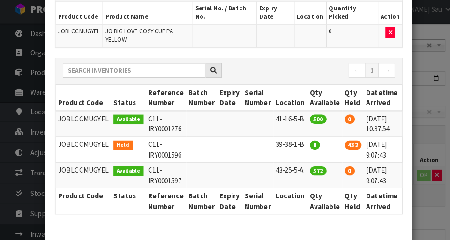
scroll to position [0, 15]
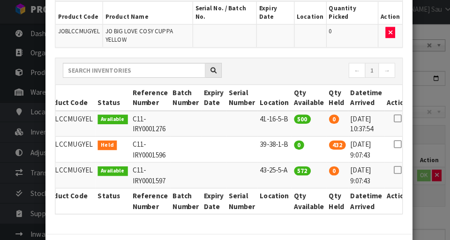
click at [385, 146] on icon at bounding box center [388, 146] width 7 height 0
type input "432"
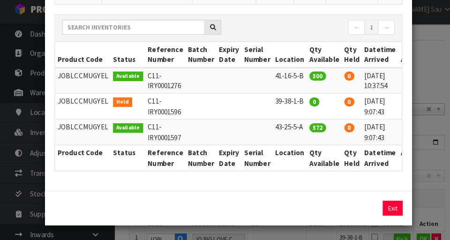
scroll to position [70, 0]
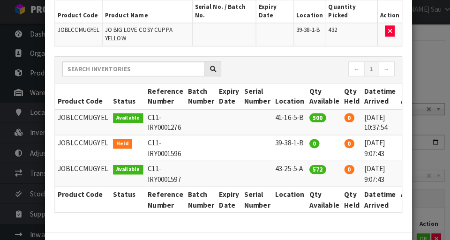
click at [425, 203] on div "Pick Line Picks Product Code Product Name Serial No. / Batch No. Expiry Date Lo…" at bounding box center [225, 120] width 450 height 240
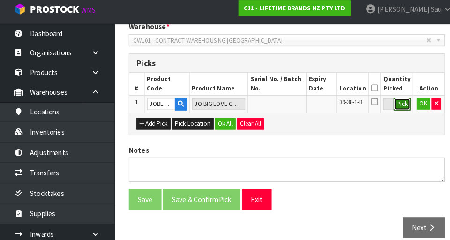
scroll to position [214, 0]
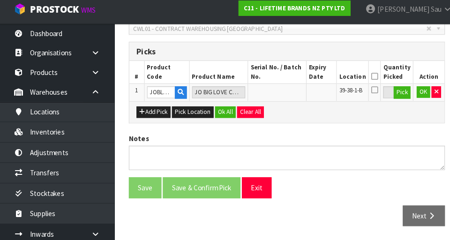
click at [370, 80] on icon at bounding box center [367, 80] width 7 height 0
click at [409, 97] on button "OK" at bounding box center [414, 95] width 13 height 11
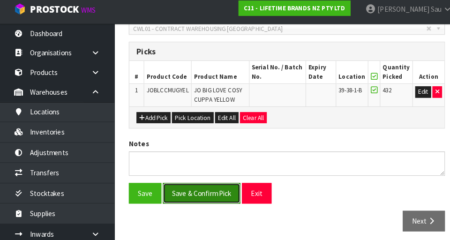
click at [202, 187] on button "Save & Confirm Pick" at bounding box center [198, 194] width 76 height 20
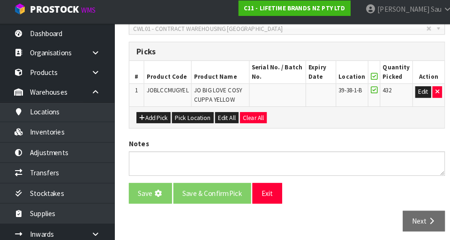
scroll to position [0, 0]
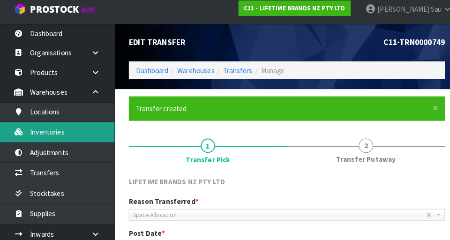
click at [72, 129] on link "Inventories" at bounding box center [56, 134] width 112 height 19
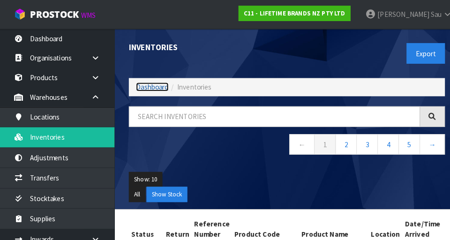
click at [158, 90] on link "Dashboard" at bounding box center [150, 85] width 32 height 9
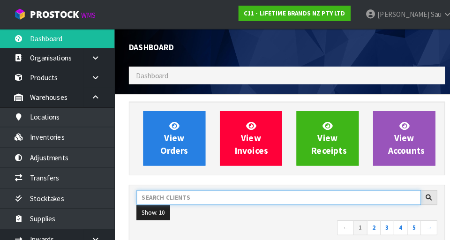
click at [195, 192] on input "text" at bounding box center [273, 193] width 278 height 15
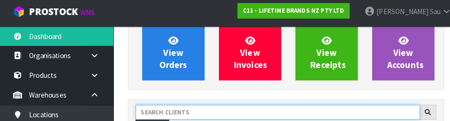
scroll to position [127, 0]
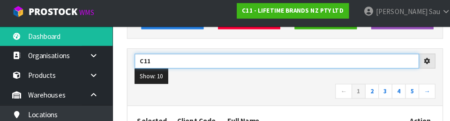
type input "C11"
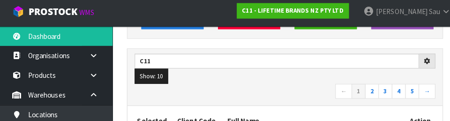
click at [235, 87] on nav "← 1 2 3 4 5 →" at bounding box center [281, 92] width 294 height 16
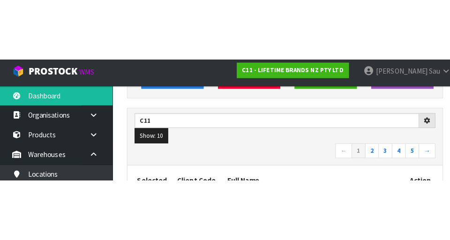
scroll to position [131, 0]
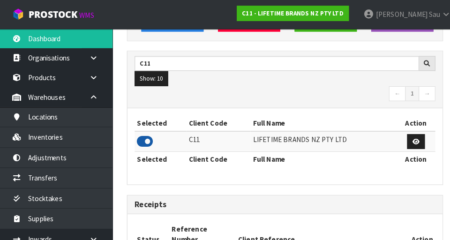
click at [151, 141] on icon at bounding box center [144, 138] width 16 height 14
click at [149, 139] on icon at bounding box center [144, 138] width 16 height 14
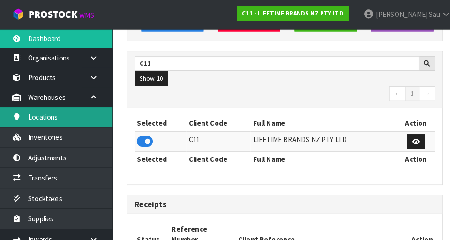
click at [73, 121] on link "Locations" at bounding box center [56, 114] width 112 height 19
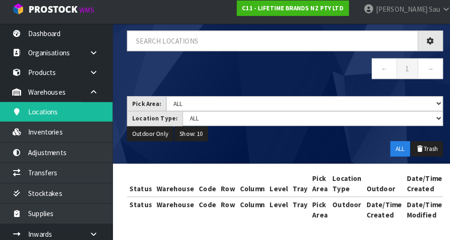
click at [81, 146] on div "Locations Dashboard Warehouses Locations ← 1 → Pick Area: Main Refurb Damaged P…" at bounding box center [225, 91] width 450 height 297
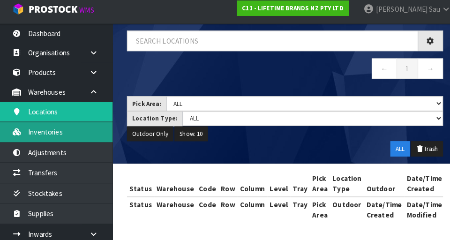
click at [76, 137] on link "Inventories" at bounding box center [56, 134] width 112 height 19
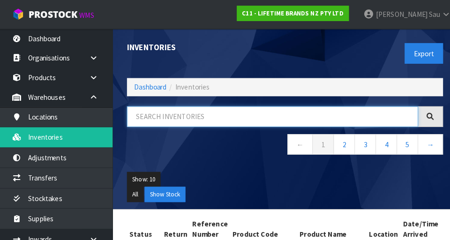
click at [217, 116] on input "text" at bounding box center [269, 114] width 285 height 20
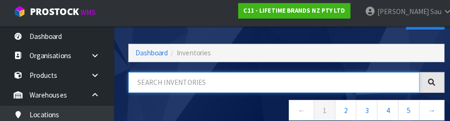
scroll to position [52, 0]
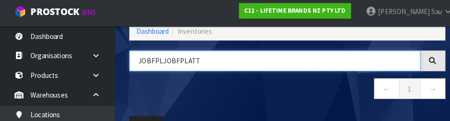
click at [247, 65] on input "JOBFPLJOBFPLATT" at bounding box center [269, 62] width 285 height 20
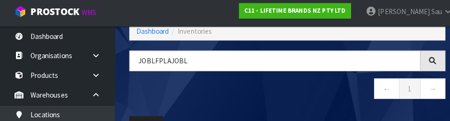
click at [159, 78] on div "JOBLFPLAJOBL ← 1 →" at bounding box center [281, 80] width 323 height 57
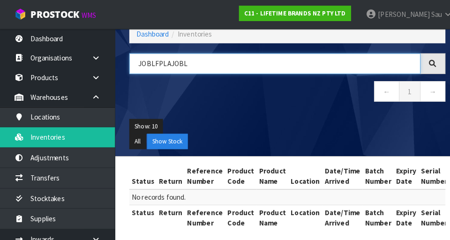
click at [203, 63] on input "JOBLFPLAJOBL" at bounding box center [269, 62] width 285 height 20
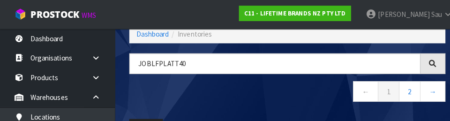
click at [298, 92] on nav "← 1 2 →" at bounding box center [281, 90] width 309 height 23
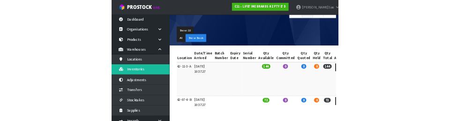
scroll to position [0, 0]
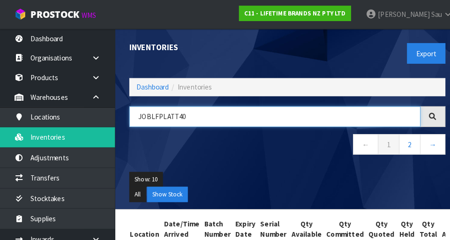
click at [200, 117] on input "JOBLFPLATT40" at bounding box center [269, 114] width 285 height 20
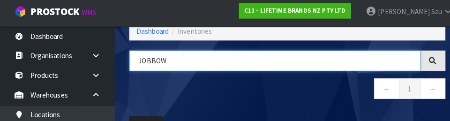
scroll to position [0, 151]
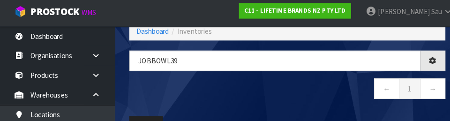
click at [310, 102] on nav "← 1 →" at bounding box center [281, 90] width 309 height 23
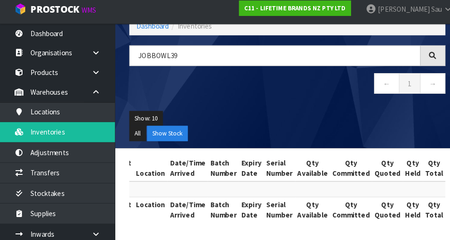
scroll to position [54, 0]
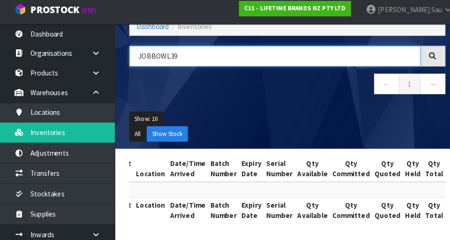
click at [148, 59] on input "JOBBOWL39" at bounding box center [269, 60] width 285 height 20
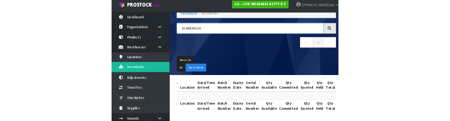
scroll to position [57, 0]
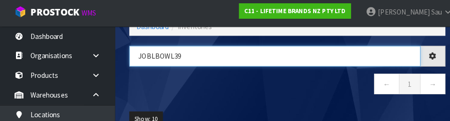
type input "JOBLBOWL39"
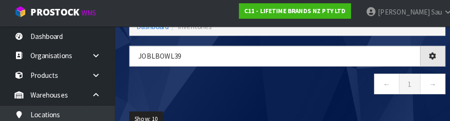
click at [299, 97] on nav "← 1 →" at bounding box center [281, 86] width 309 height 23
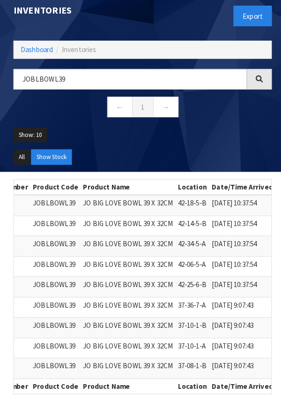
scroll to position [33, 0]
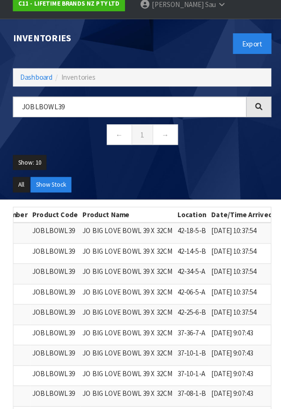
click at [270, 144] on div "← 1 →" at bounding box center [140, 133] width 267 height 23
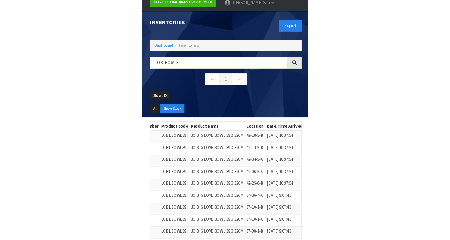
scroll to position [42, 0]
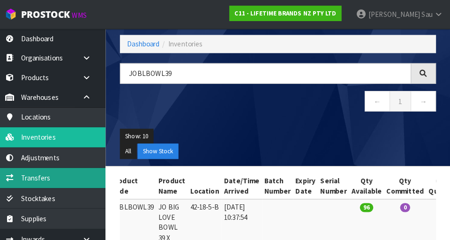
click at [58, 173] on link "Transfers" at bounding box center [56, 173] width 112 height 19
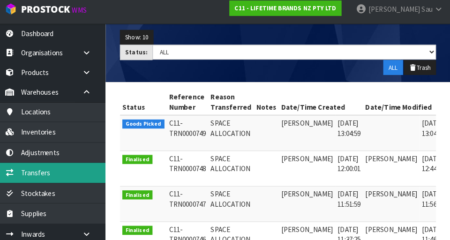
scroll to position [164, 0]
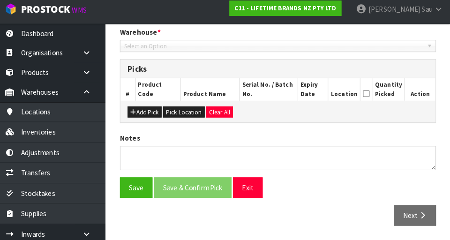
type input "2025-09-12"
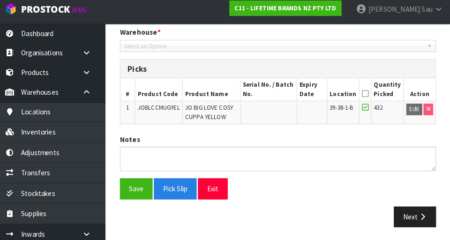
scroll to position [198, 0]
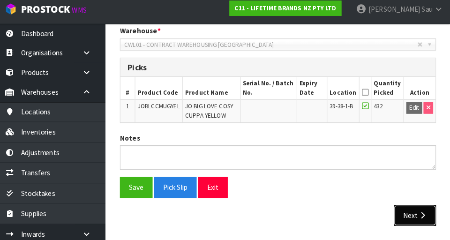
click at [420, 218] on icon "button" at bounding box center [422, 215] width 9 height 7
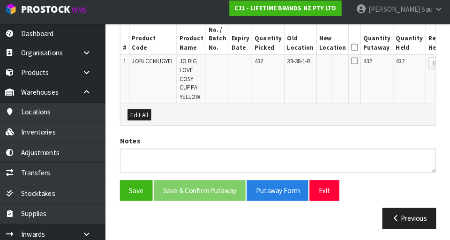
scroll to position [262, 0]
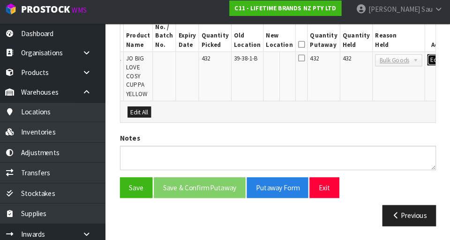
click at [427, 66] on button "Edit" at bounding box center [434, 63] width 15 height 11
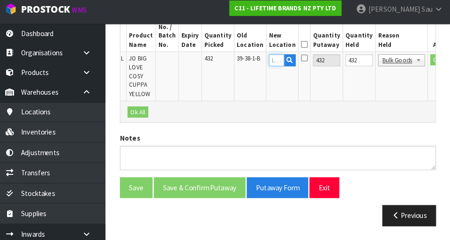
click at [272, 65] on input "text" at bounding box center [279, 64] width 15 height 12
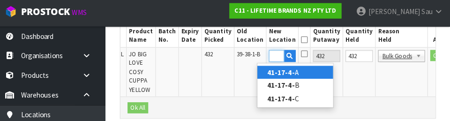
scroll to position [0, 18]
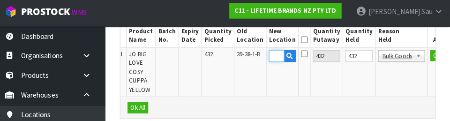
type input "41-17-4-B"
click at [347, 60] on input "432" at bounding box center [360, 58] width 27 height 12
type input "0"
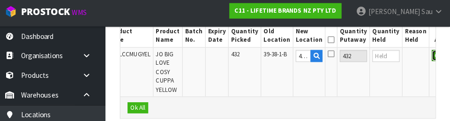
click at [432, 58] on button "OK" at bounding box center [438, 57] width 13 height 11
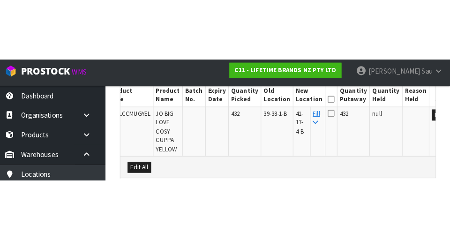
scroll to position [262, 0]
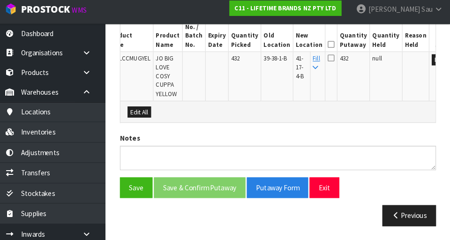
click at [330, 49] on icon at bounding box center [333, 48] width 7 height 0
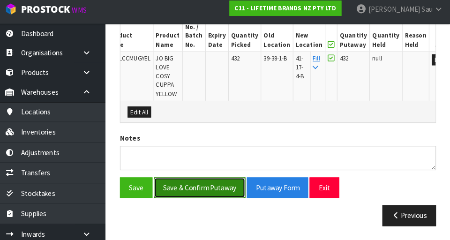
click at [215, 187] on button "Save & Confirm Putaway" at bounding box center [205, 189] width 90 height 20
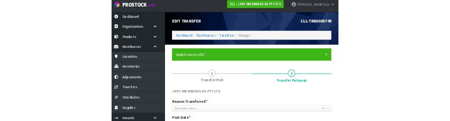
scroll to position [0, 0]
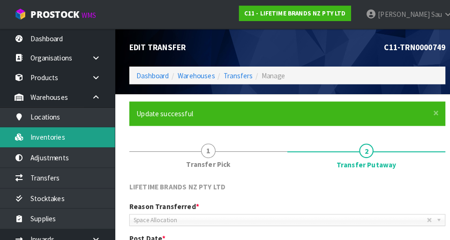
click at [61, 137] on link "Inventories" at bounding box center [56, 134] width 112 height 19
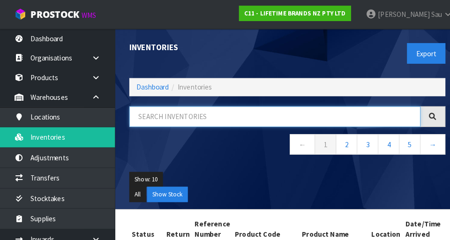
click at [194, 115] on input "text" at bounding box center [269, 114] width 285 height 20
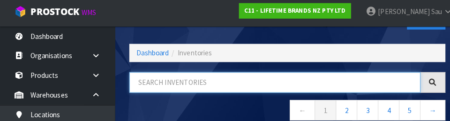
scroll to position [52, 0]
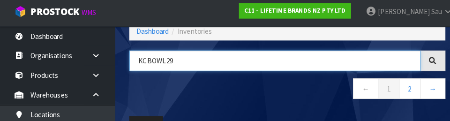
type input "KCBOWL29"
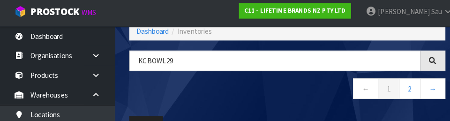
click at [261, 97] on nav "← 1 2 →" at bounding box center [281, 90] width 309 height 23
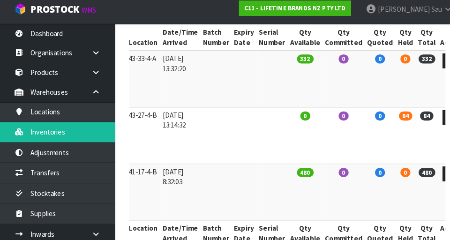
scroll to position [0, 185]
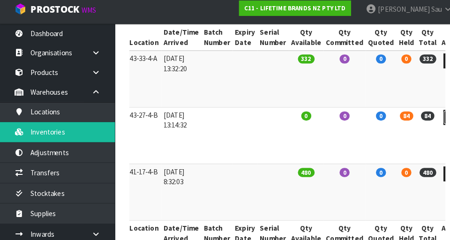
click at [434, 122] on link at bounding box center [442, 119] width 17 height 15
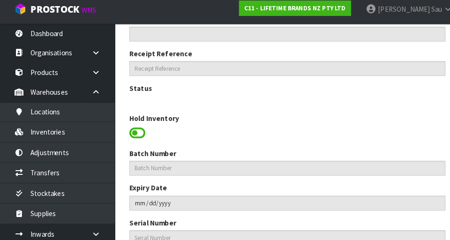
scroll to position [454, 0]
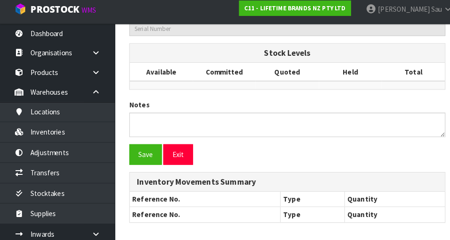
type input "KCBOWL29"
type input "79408 - KC MIXED FOLK BOWL GLAZED STONEWARE"
type input "43-27-4-B"
type input "C11-IRY0000133"
type input "C11-REC0000005"
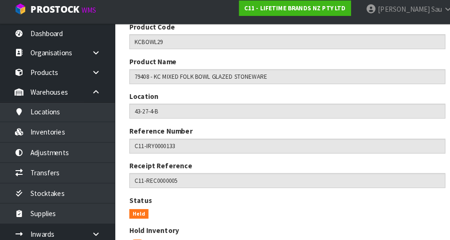
scroll to position [75, 0]
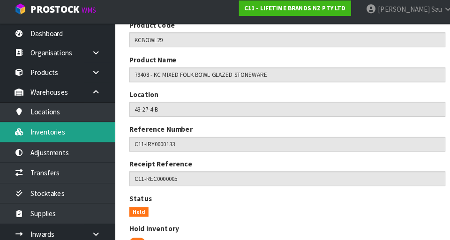
click at [69, 134] on link "Inventories" at bounding box center [56, 134] width 112 height 19
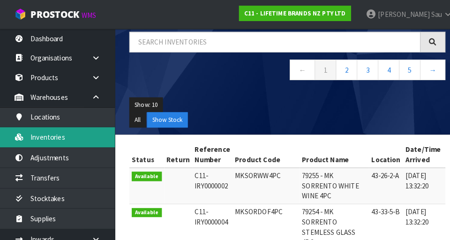
scroll to position [73, 0]
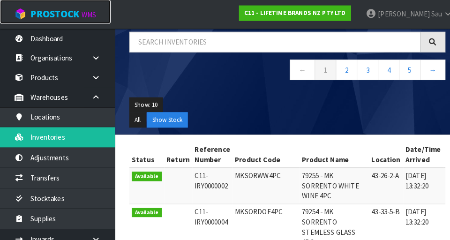
click at [60, 22] on link "ProStock WMS" at bounding box center [54, 11] width 108 height 23
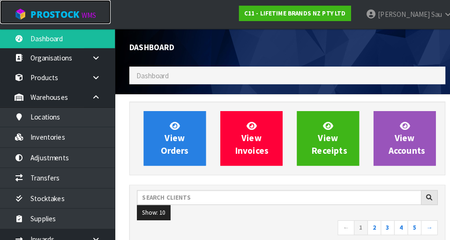
scroll to position [763, 323]
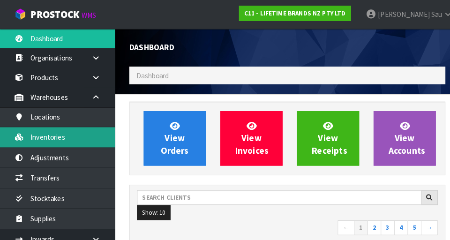
click at [69, 141] on link "Inventories" at bounding box center [56, 134] width 112 height 19
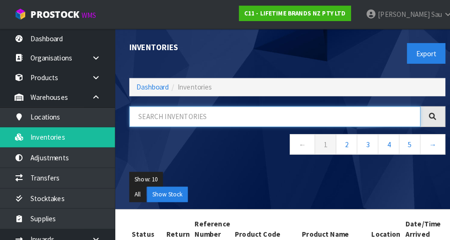
paste input "KCBOWL29"
type input "KCBOWL29"
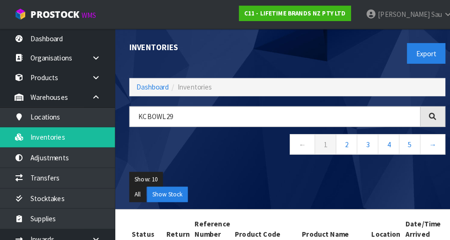
click at [227, 163] on div "Show: 10 5 10 25 50 All Show Stock" at bounding box center [281, 183] width 323 height 44
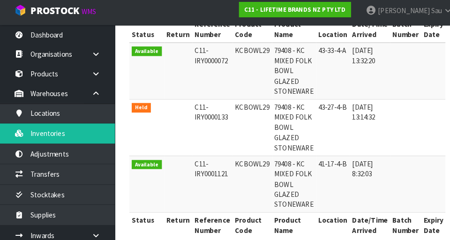
copy td "KCBOWL29"
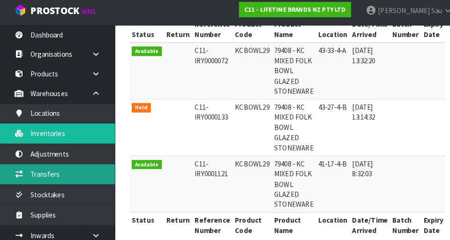
click at [62, 176] on link "Transfers" at bounding box center [56, 173] width 112 height 19
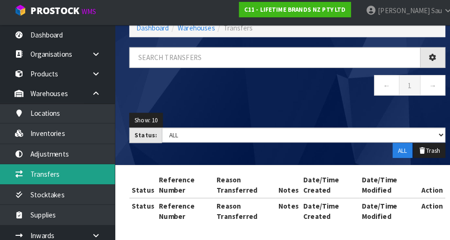
scroll to position [54, 0]
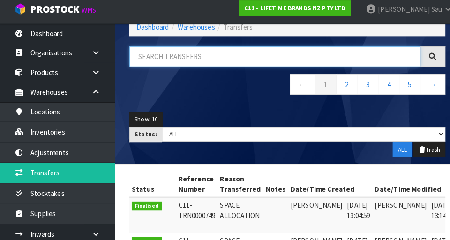
paste input "KCBOWL29"
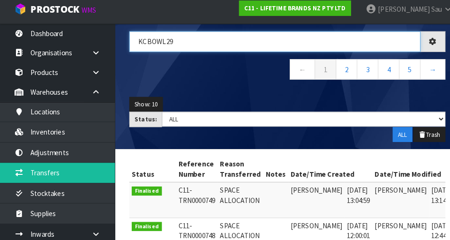
scroll to position [123, 0]
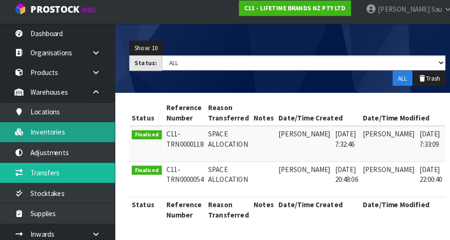
type input "KCBOWL29"
click at [72, 137] on link "Inventories" at bounding box center [56, 134] width 112 height 19
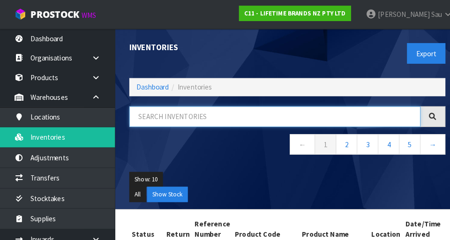
paste input "KCBOWL29"
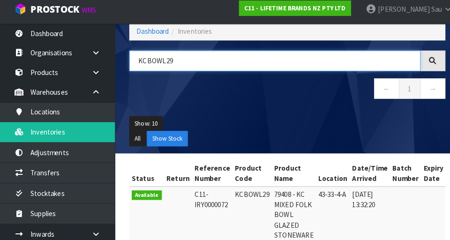
click at [395, 72] on input "KCBOWL29" at bounding box center [269, 64] width 285 height 20
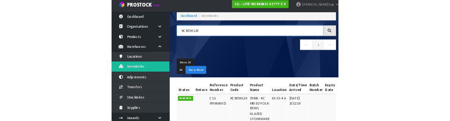
scroll to position [52, 0]
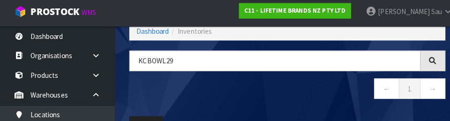
click at [338, 105] on div "KCBOWL29 ← 1 →" at bounding box center [281, 80] width 323 height 57
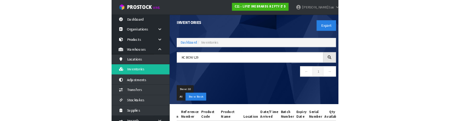
scroll to position [0, 0]
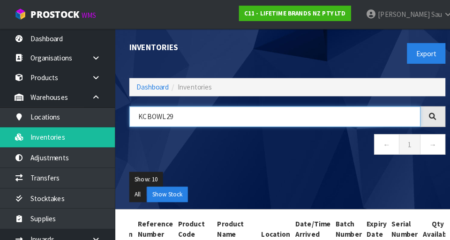
click at [201, 113] on input "KCBOWL29" at bounding box center [269, 114] width 285 height 20
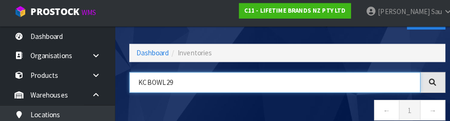
scroll to position [52, 0]
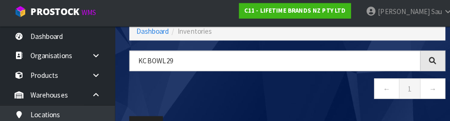
click at [268, 105] on div "KCBOWL29 ← 1 →" at bounding box center [281, 80] width 323 height 57
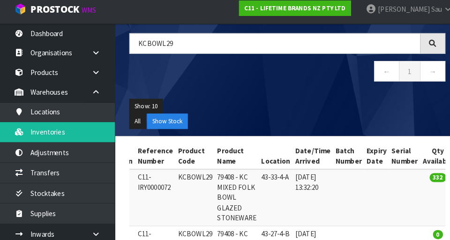
scroll to position [64, 0]
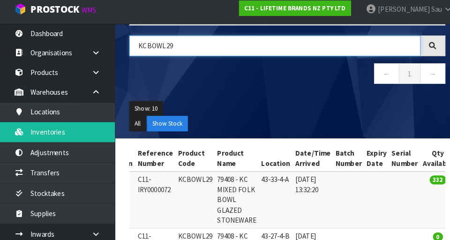
click at [226, 52] on input "KCBOWL29" at bounding box center [269, 50] width 285 height 20
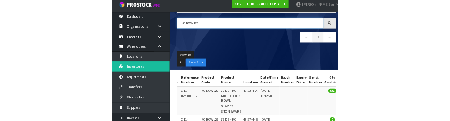
scroll to position [67, 0]
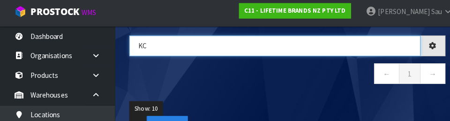
type input "K"
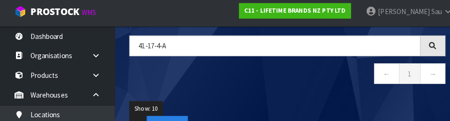
click at [250, 86] on nav "← 1 →" at bounding box center [281, 76] width 309 height 23
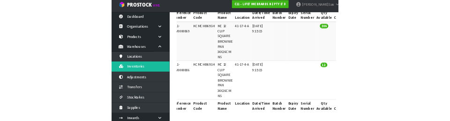
scroll to position [0, 0]
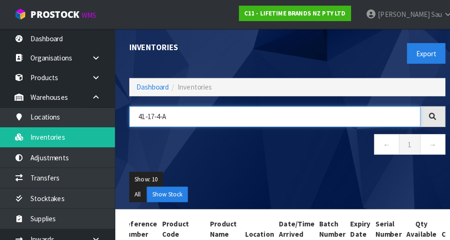
click at [201, 116] on input "41-17-4-A" at bounding box center [269, 114] width 285 height 20
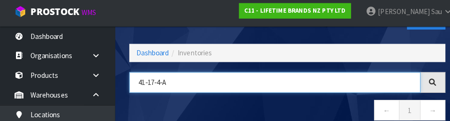
scroll to position [52, 0]
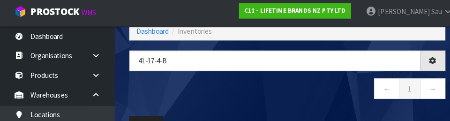
click at [269, 97] on nav "← 1 →" at bounding box center [281, 90] width 309 height 23
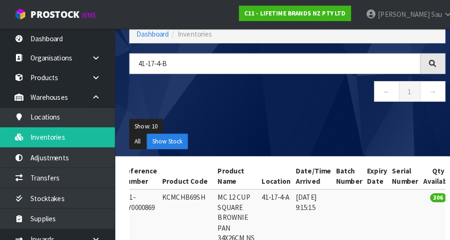
type input "41-17-4-B"
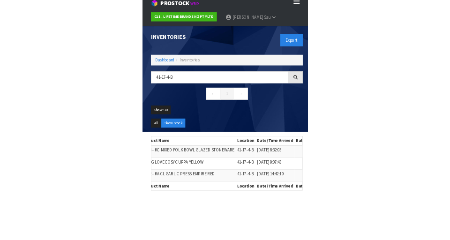
scroll to position [4, 0]
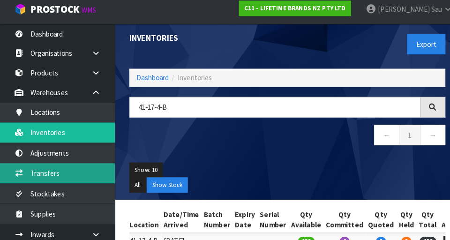
click at [67, 173] on link "Transfers" at bounding box center [56, 173] width 112 height 19
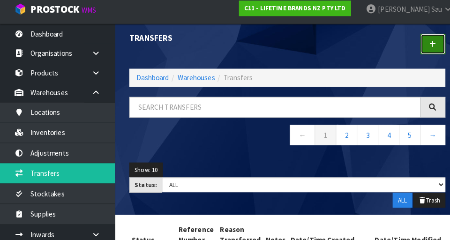
click at [412, 45] on link at bounding box center [423, 48] width 24 height 20
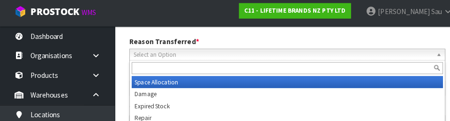
scroll to position [128, 0]
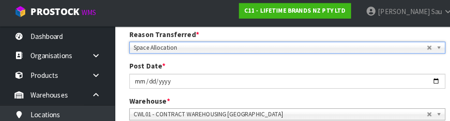
click at [437, 69] on div "Post Date * 2025-09-12" at bounding box center [281, 75] width 323 height 27
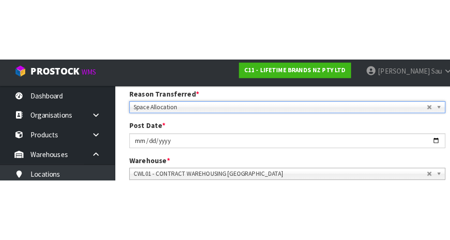
scroll to position [132, 0]
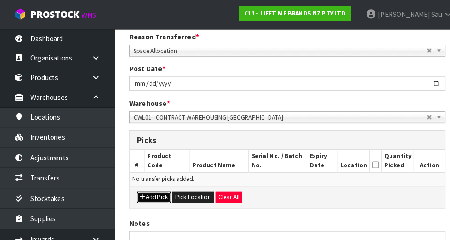
click at [155, 193] on button "Add Pick" at bounding box center [150, 192] width 33 height 11
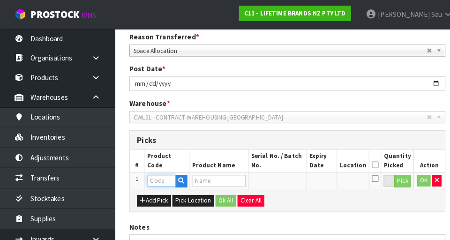
click at [157, 178] on input "text" at bounding box center [158, 177] width 28 height 12
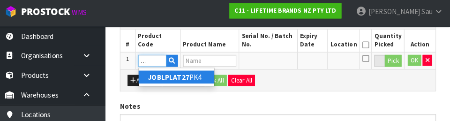
scroll to position [0, 16]
click at [207, 83] on link "JOBLPLAT27PK 4" at bounding box center [182, 78] width 74 height 13
type input "JOBLPLAT27PK4"
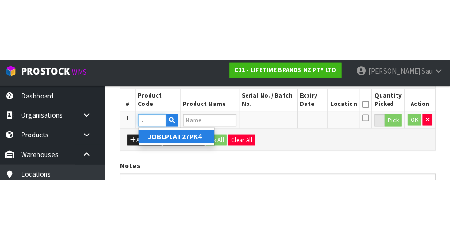
scroll to position [0, 0]
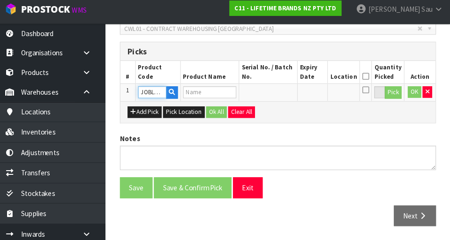
type input "JO BIG LOVE EVERYTHING PLATE 27CM"
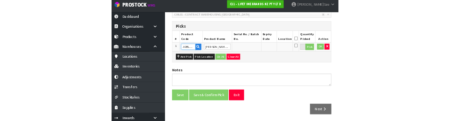
scroll to position [217, 0]
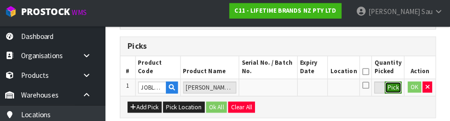
click at [396, 90] on button "Pick" at bounding box center [394, 88] width 16 height 12
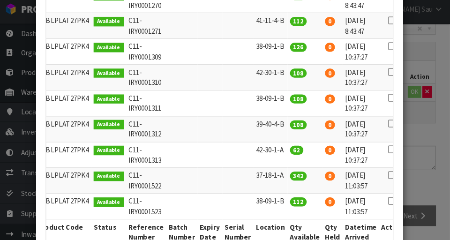
scroll to position [0, 12]
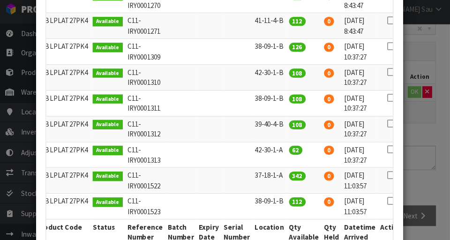
click at [388, 126] on icon at bounding box center [391, 126] width 7 height 0
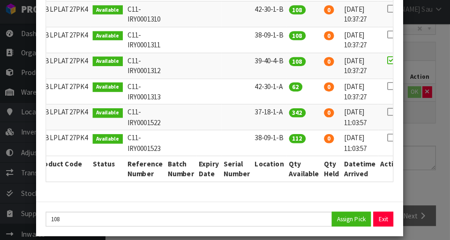
scroll to position [287, 0]
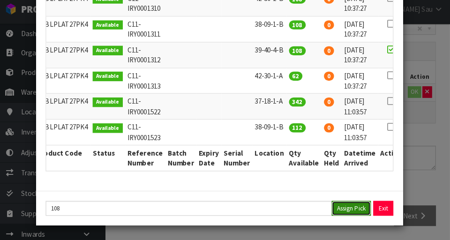
click at [346, 214] on button "Assign Pick" at bounding box center [353, 209] width 38 height 15
type input "108"
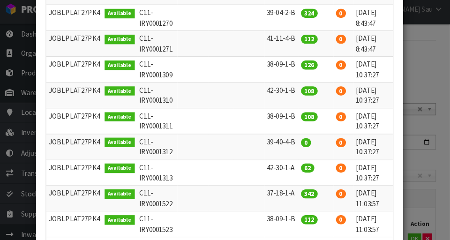
scroll to position [0, 15]
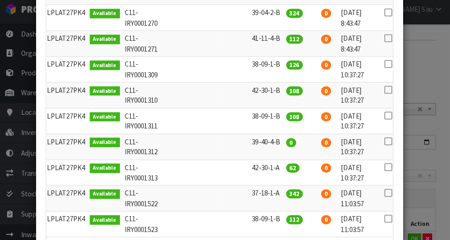
click at [385, 118] on icon at bounding box center [388, 118] width 7 height 0
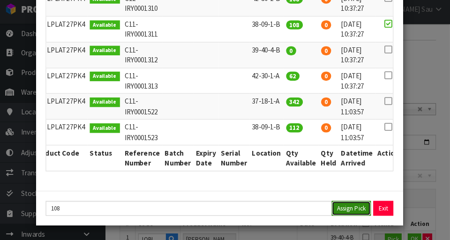
click at [355, 208] on button "Assign Pick" at bounding box center [353, 209] width 38 height 15
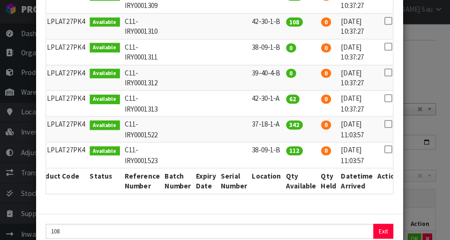
scroll to position [310, 0]
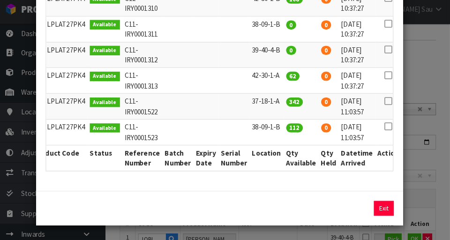
click at [437, 80] on div "Pick Line Picks Product Code Product Name Serial No. / Batch No. Expiry Date Lo…" at bounding box center [225, 120] width 450 height 240
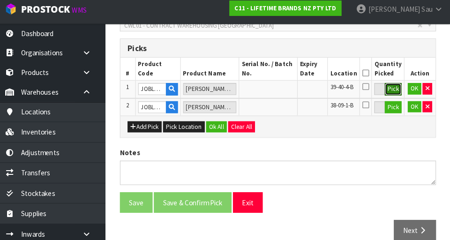
scroll to position [232, 0]
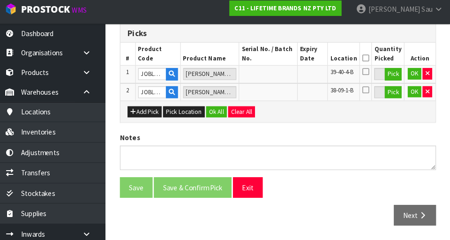
click at [369, 62] on icon at bounding box center [367, 62] width 7 height 0
click at [411, 80] on button "OK" at bounding box center [414, 77] width 13 height 11
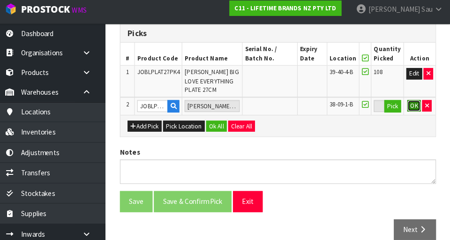
click at [411, 112] on button "OK" at bounding box center [414, 108] width 13 height 11
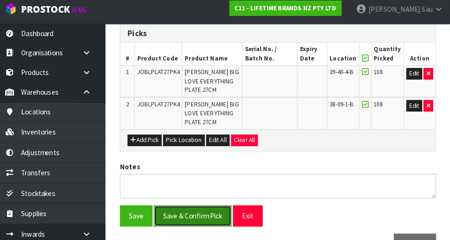
click at [212, 206] on button "Save & Confirm Pick" at bounding box center [198, 216] width 76 height 20
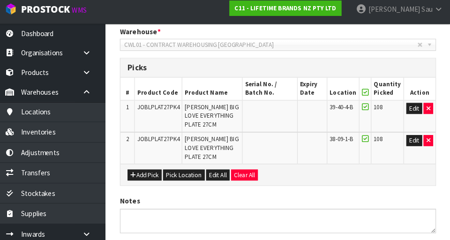
scroll to position [0, 0]
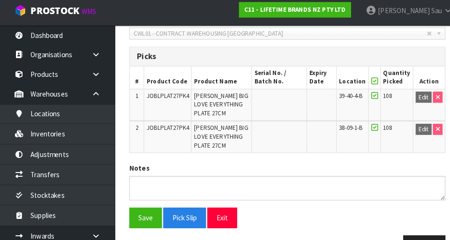
scroll to position [272, 0]
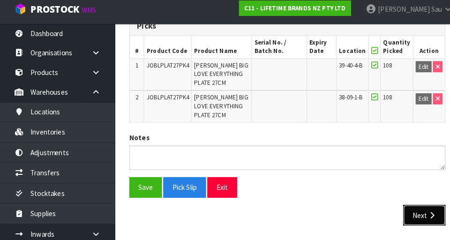
click at [411, 224] on button "Next" at bounding box center [415, 216] width 41 height 20
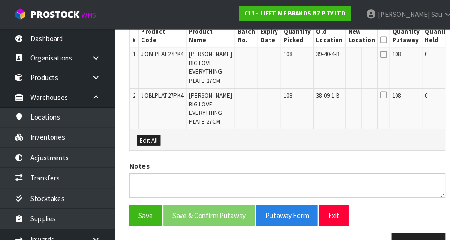
scroll to position [0, 37]
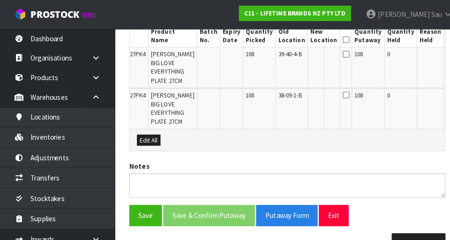
click at [437, 55] on button "Edit" at bounding box center [444, 54] width 15 height 11
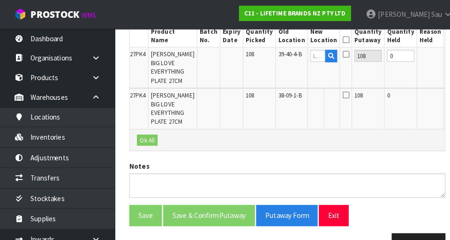
click at [437, 89] on button "Edit" at bounding box center [444, 94] width 15 height 11
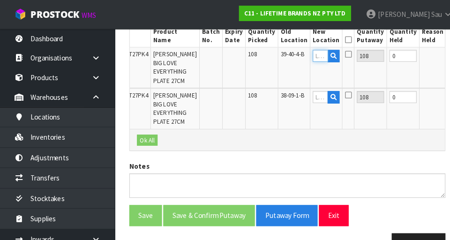
click at [306, 57] on input "text" at bounding box center [313, 55] width 15 height 12
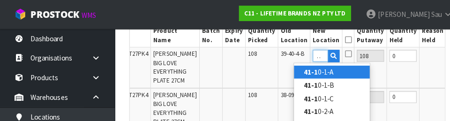
scroll to position [0, 8]
type input "41-18-1-B"
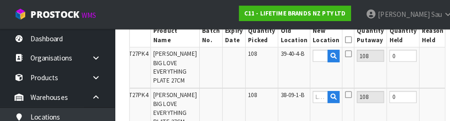
click at [439, 55] on button "OK" at bounding box center [445, 54] width 13 height 11
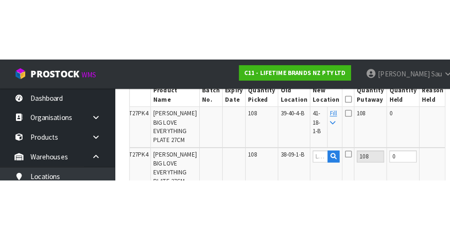
scroll to position [306, 0]
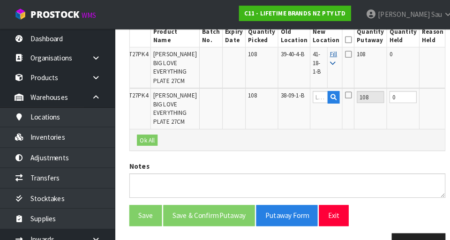
click at [323, 64] on icon at bounding box center [325, 62] width 5 height 6
type input "41-18-1-B"
click at [337, 39] on icon at bounding box center [340, 39] width 7 height 0
click at [441, 89] on button "OK" at bounding box center [447, 94] width 13 height 11
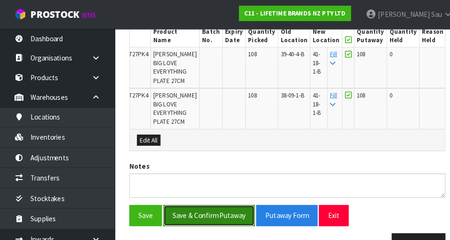
click at [207, 201] on button "Save & Confirm Putaway" at bounding box center [205, 211] width 90 height 20
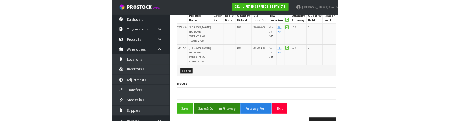
scroll to position [0, 0]
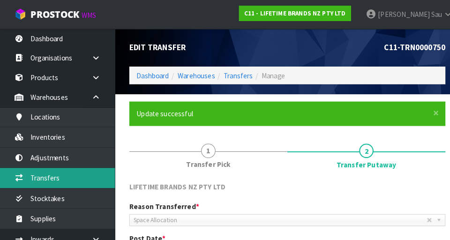
click at [58, 179] on link "Transfers" at bounding box center [56, 173] width 112 height 19
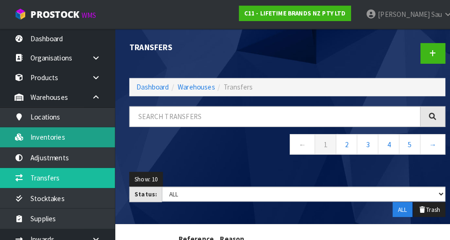
click at [65, 136] on link "Inventories" at bounding box center [56, 134] width 112 height 19
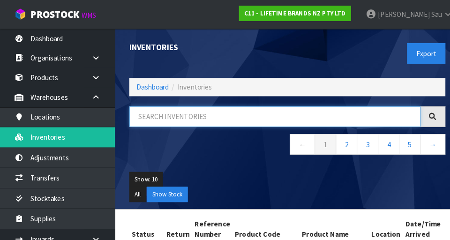
click at [184, 111] on input "text" at bounding box center [269, 114] width 285 height 20
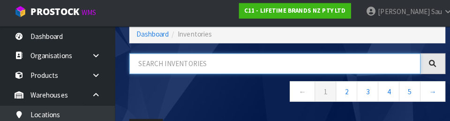
scroll to position [52, 0]
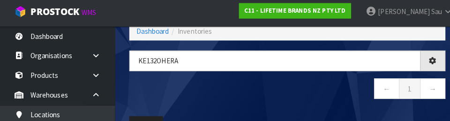
click at [236, 91] on nav "← 1 →" at bounding box center [281, 90] width 309 height 23
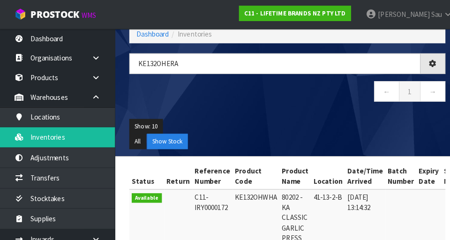
type input "KE132OHERA"
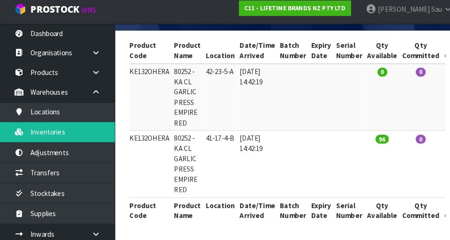
scroll to position [0, 181]
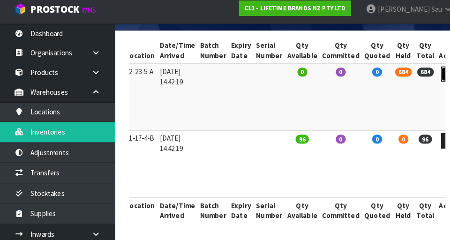
click at [432, 78] on link at bounding box center [440, 77] width 17 height 15
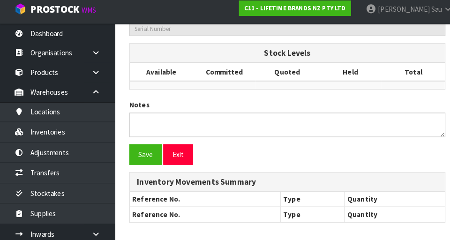
type input "KE132OHERA"
type input "80252 - KA CL GARLIC PRESS EMPIRE RED"
type input "42-23-5-A"
type input "C11-IRY0000963"
type input "C11-REC0000023"
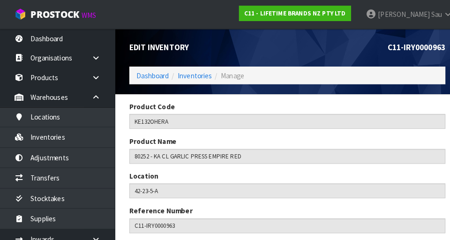
click at [330, 48] on h1 "C11-IRY0000963" at bounding box center [362, 46] width 148 height 9
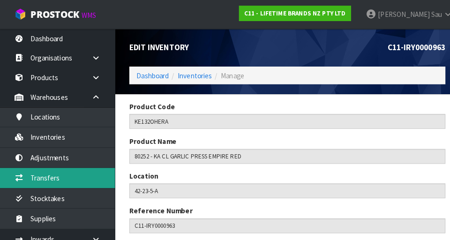
click at [62, 173] on link "Transfers" at bounding box center [56, 173] width 112 height 19
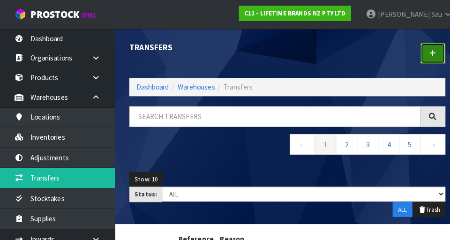
click at [428, 47] on link at bounding box center [423, 52] width 24 height 20
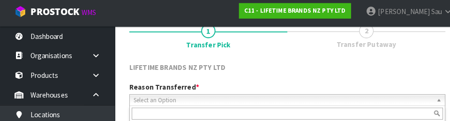
scroll to position [128, 0]
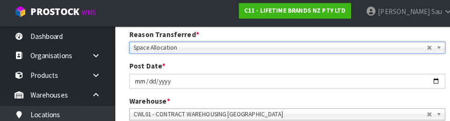
click at [426, 69] on div "Post Date * 2025-09-12" at bounding box center [281, 75] width 323 height 27
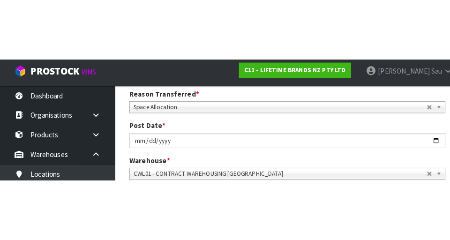
scroll to position [132, 0]
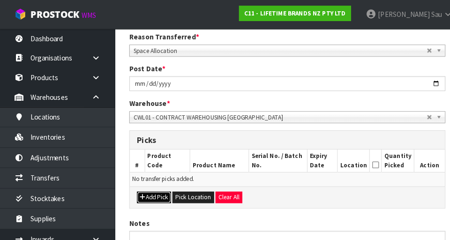
click at [154, 194] on button "Add Pick" at bounding box center [150, 192] width 33 height 11
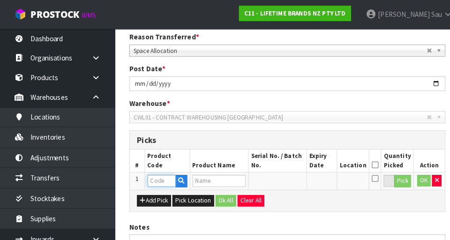
paste input "KE132OHERA"
type input "KE132OHERA"
type input "80252 - KA CL GARLIC PRESS EMPIRE RED"
type input "KE132OHERA"
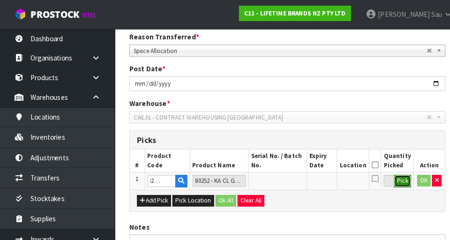
click at [397, 174] on button "Pick" at bounding box center [394, 177] width 16 height 12
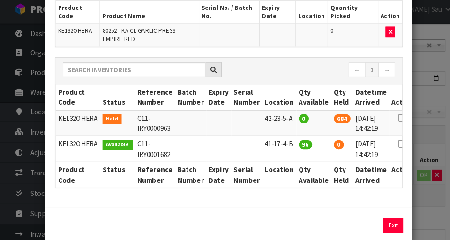
scroll to position [85, 0]
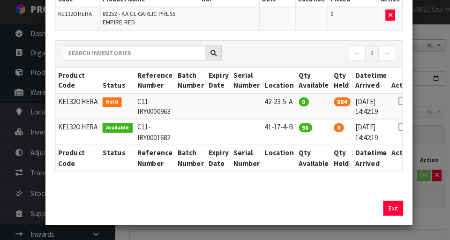
click at [390, 130] on icon at bounding box center [393, 129] width 7 height 0
click at [345, 211] on button "Assign Pick" at bounding box center [353, 209] width 38 height 15
type input "96"
copy td "42-23-5-A"
click at [426, 216] on div "Pick Line Picks Product Code Product Name Serial No. / Batch No. Expiry Date Lo…" at bounding box center [225, 120] width 450 height 240
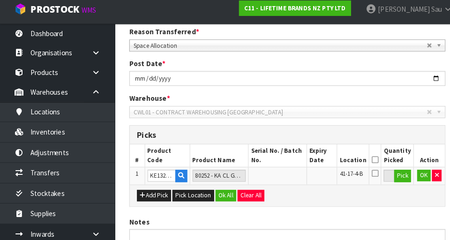
click at [370, 161] on icon at bounding box center [367, 161] width 7 height 0
click at [412, 179] on button "OK" at bounding box center [414, 176] width 13 height 11
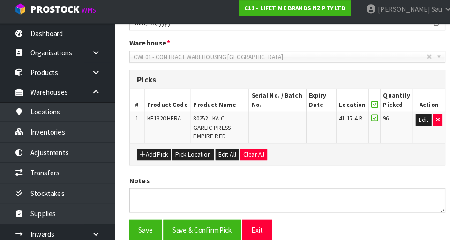
scroll to position [228, 0]
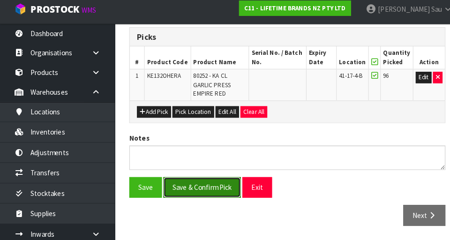
click at [201, 188] on button "Save & Confirm Pick" at bounding box center [198, 189] width 76 height 20
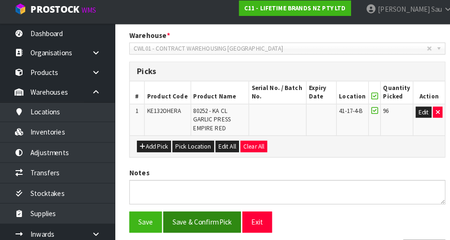
scroll to position [0, 0]
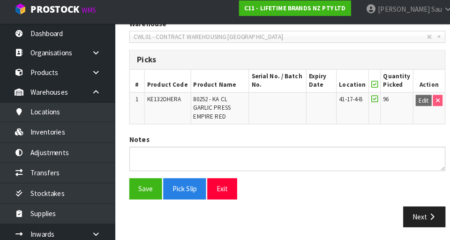
scroll to position [241, 0]
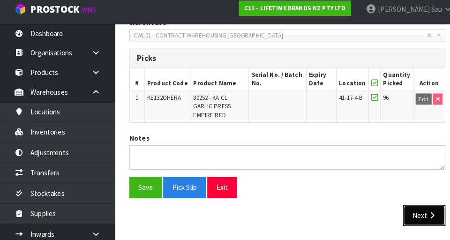
click at [413, 217] on button "Next" at bounding box center [415, 216] width 41 height 20
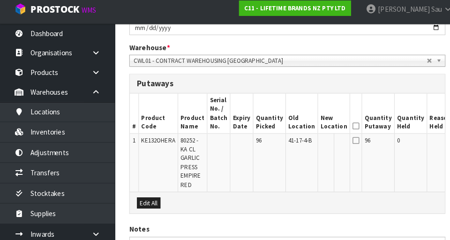
scroll to position [228, 0]
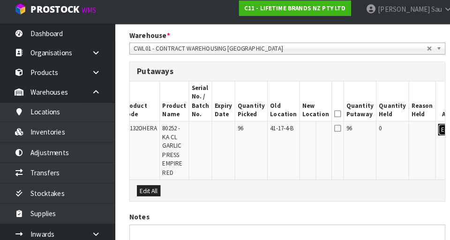
click at [429, 137] on button "Edit" at bounding box center [436, 132] width 15 height 11
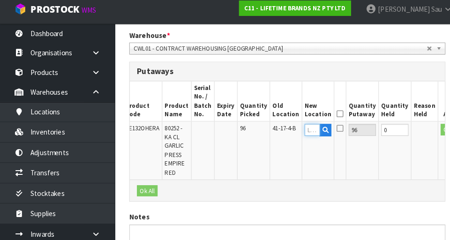
paste input "42-23-5-A"
type input "42-23-5-A"
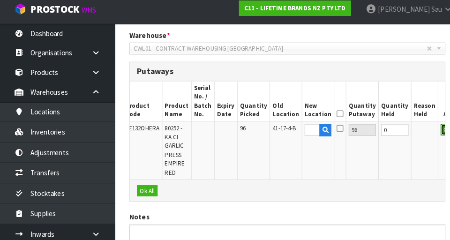
click at [431, 135] on button "OK" at bounding box center [437, 132] width 13 height 11
click at [339, 112] on th "Quantity Putaway" at bounding box center [355, 104] width 32 height 39
click at [329, 117] on icon at bounding box center [332, 117] width 7 height 0
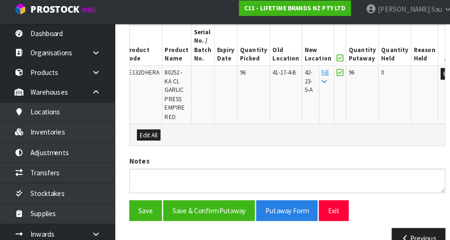
scroll to position [305, 0]
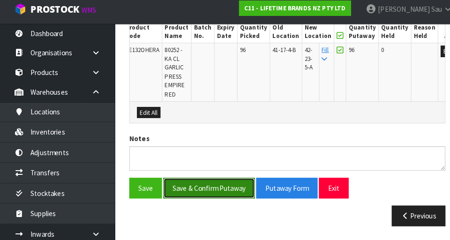
click at [222, 188] on button "Save & Confirm Putaway" at bounding box center [205, 189] width 90 height 20
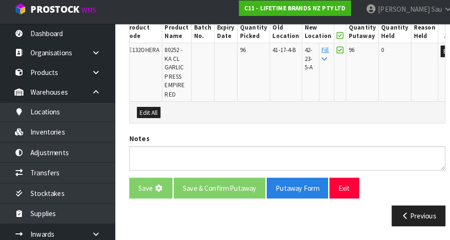
scroll to position [0, 0]
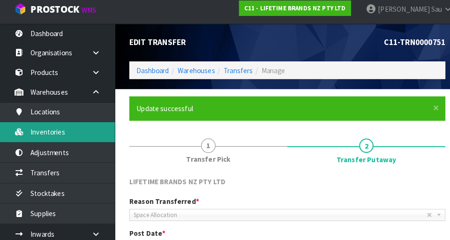
click at [68, 143] on link "Inventories" at bounding box center [56, 134] width 112 height 19
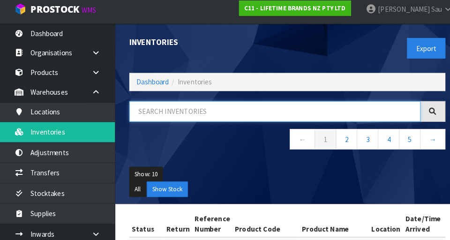
paste input "42-23-5-A"
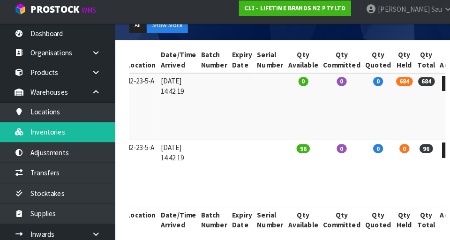
scroll to position [0, 181]
type input "42-23-5-A"
click at [432, 84] on link at bounding box center [440, 86] width 17 height 15
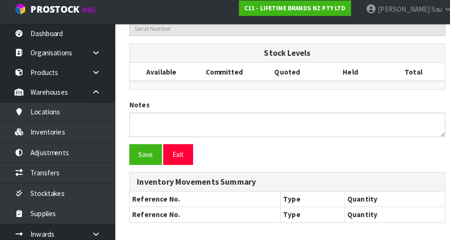
type input "KE132OHERA"
type input "80252 - KA CL GARLIC PRESS EMPIRE RED"
type input "42-23-5-A"
type input "C11-IRY0000963"
type input "C11-REC0000023"
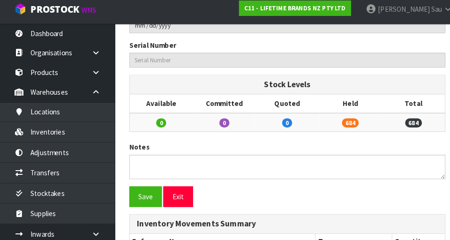
scroll to position [432, 0]
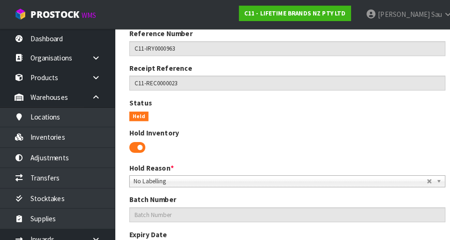
click at [128, 144] on span at bounding box center [135, 144] width 16 height 14
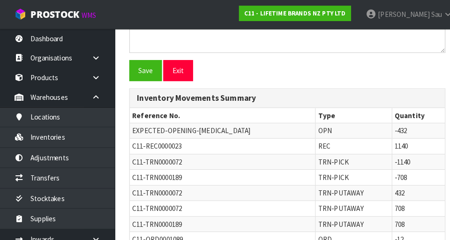
scroll to position [484, 0]
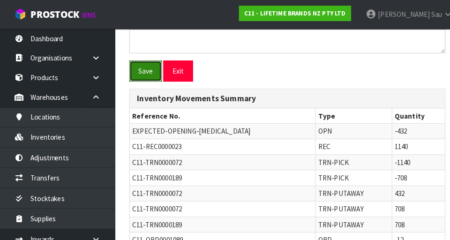
click at [135, 70] on button "Save" at bounding box center [143, 69] width 32 height 20
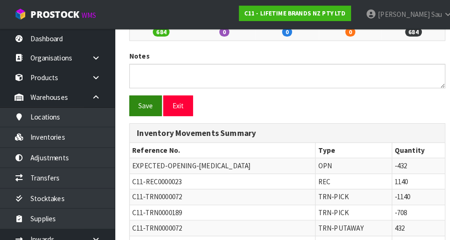
scroll to position [0, 0]
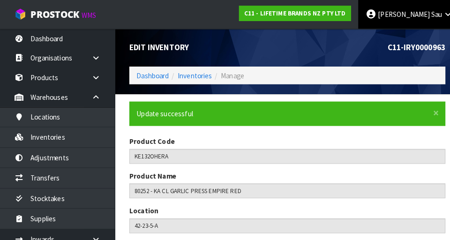
click at [436, 22] on link "John Sau" at bounding box center [400, 14] width 99 height 28
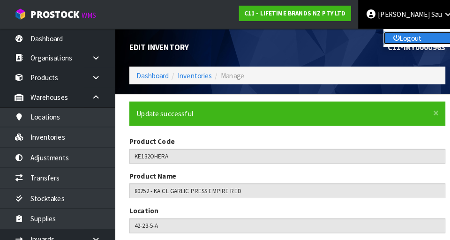
click at [413, 32] on link "Logout" at bounding box center [412, 37] width 74 height 13
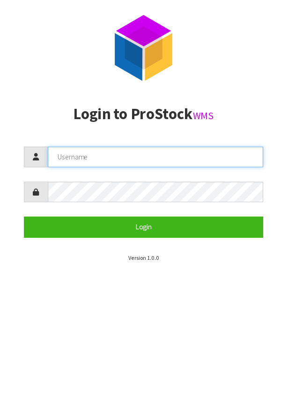
click at [166, 154] on input "text" at bounding box center [152, 153] width 211 height 20
type input "Meena"
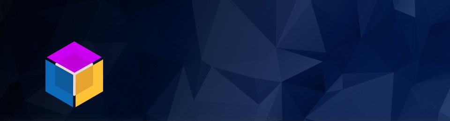
click at [387, 81] on section "P ro S tock WMS" at bounding box center [225, 60] width 450 height 121
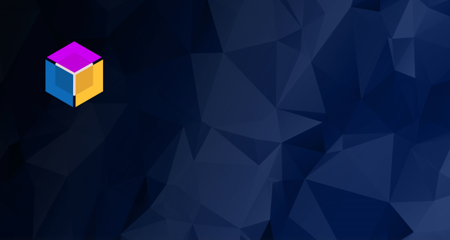
click at [88, 77] on img at bounding box center [72, 72] width 70 height 70
click at [81, 66] on img at bounding box center [72, 72] width 70 height 70
click at [62, 67] on img at bounding box center [72, 72] width 70 height 70
click at [64, 70] on img at bounding box center [72, 72] width 70 height 70
click at [62, 70] on img at bounding box center [72, 72] width 70 height 70
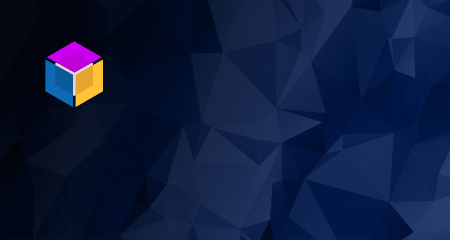
click at [67, 62] on img at bounding box center [72, 72] width 70 height 70
click at [61, 67] on img at bounding box center [72, 72] width 70 height 70
click at [70, 70] on img at bounding box center [72, 72] width 70 height 70
click at [67, 59] on img at bounding box center [72, 72] width 70 height 70
click at [82, 83] on img at bounding box center [72, 72] width 70 height 70
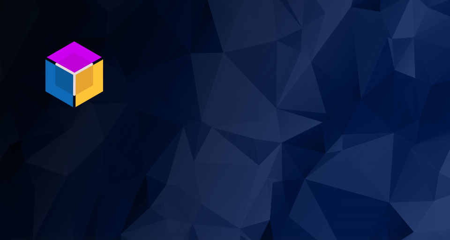
click at [79, 71] on img at bounding box center [72, 72] width 70 height 70
click at [70, 59] on img at bounding box center [72, 72] width 70 height 70
click at [74, 60] on img at bounding box center [72, 72] width 70 height 70
click at [74, 61] on img at bounding box center [72, 72] width 70 height 70
click at [81, 65] on img at bounding box center [72, 72] width 70 height 70
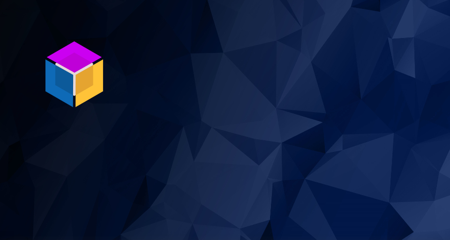
click at [82, 65] on img at bounding box center [72, 72] width 70 height 70
click at [81, 73] on img at bounding box center [72, 72] width 70 height 70
click at [90, 65] on img at bounding box center [72, 72] width 70 height 70
click at [97, 60] on img at bounding box center [72, 72] width 70 height 70
click at [102, 64] on img at bounding box center [72, 72] width 70 height 70
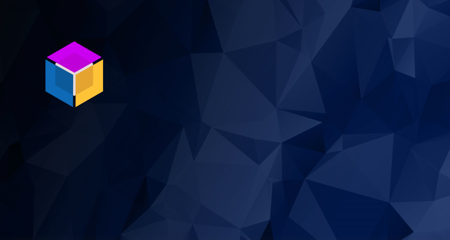
click at [99, 63] on img at bounding box center [72, 72] width 70 height 70
click at [104, 69] on img at bounding box center [72, 72] width 70 height 70
click at [112, 57] on section "P ro S tock WMS" at bounding box center [225, 120] width 450 height 240
click at [114, 57] on section "P ro S tock WMS" at bounding box center [225, 120] width 450 height 240
click at [113, 58] on section "P ro S tock WMS" at bounding box center [225, 120] width 450 height 240
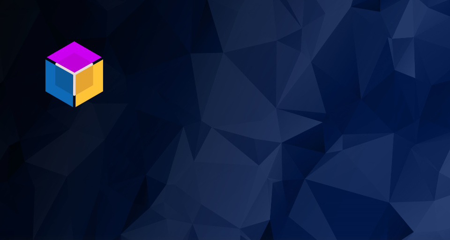
click at [81, 74] on img at bounding box center [72, 72] width 70 height 70
click at [16, 64] on section "P ro S tock WMS" at bounding box center [225, 120] width 450 height 240
click at [72, 69] on img at bounding box center [72, 72] width 70 height 70
click at [82, 69] on img at bounding box center [72, 72] width 70 height 70
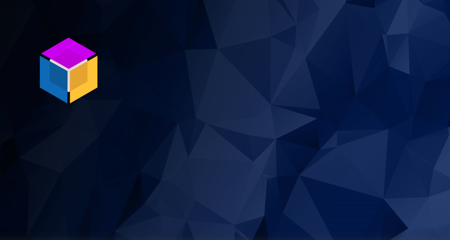
click at [83, 75] on img at bounding box center [72, 72] width 70 height 70
click at [77, 78] on img at bounding box center [72, 72] width 70 height 70
click at [82, 75] on img at bounding box center [72, 72] width 70 height 70
click at [62, 69] on img at bounding box center [72, 70] width 70 height 70
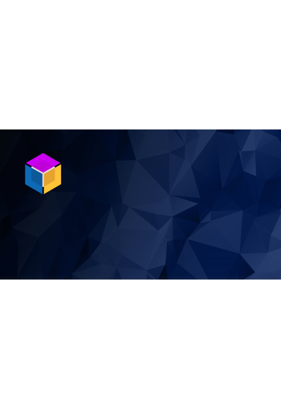
scroll to position [0, 0]
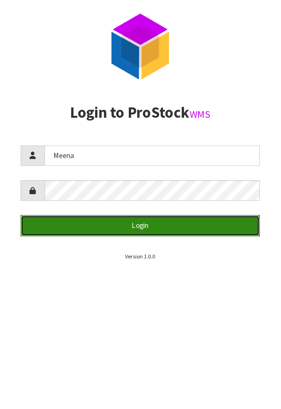
click at [168, 226] on button "Login" at bounding box center [140, 222] width 234 height 20
